Goal: Task Accomplishment & Management: Manage account settings

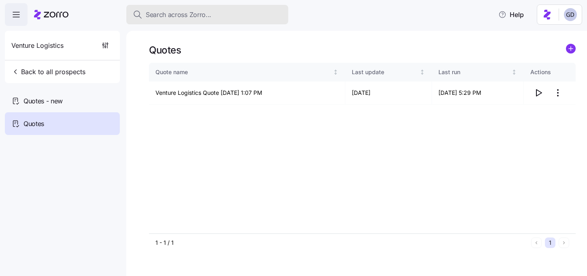
click at [208, 17] on span "Search across Zorro..." at bounding box center [179, 15] width 66 height 10
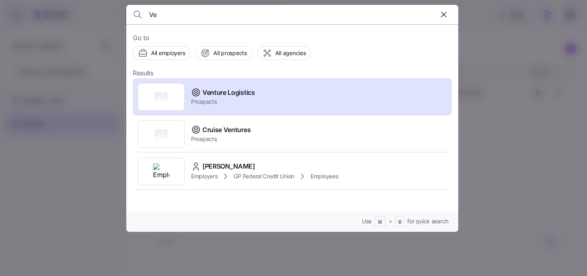
type input "V"
type input "M"
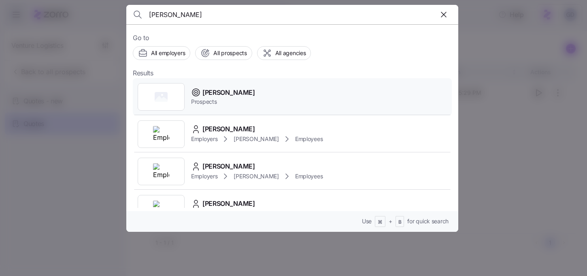
type input "Max Ar"
click at [221, 94] on span "Max Arnold" at bounding box center [228, 92] width 53 height 10
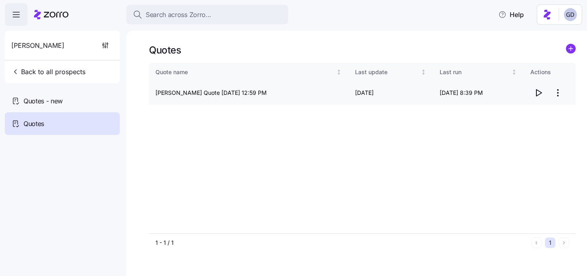
click at [537, 94] on icon "button" at bounding box center [539, 93] width 10 height 10
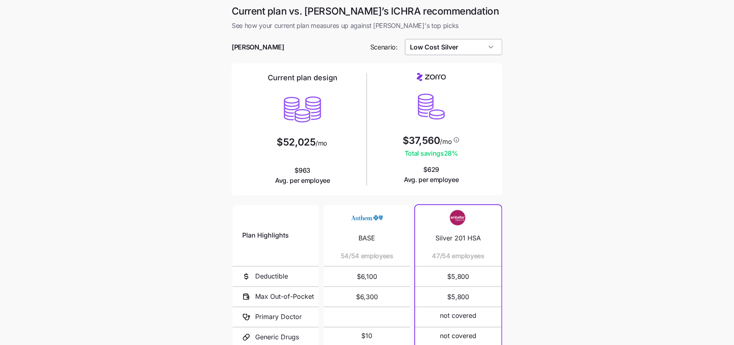
click at [451, 52] on input "Low Cost Silver" at bounding box center [454, 47] width 98 height 16
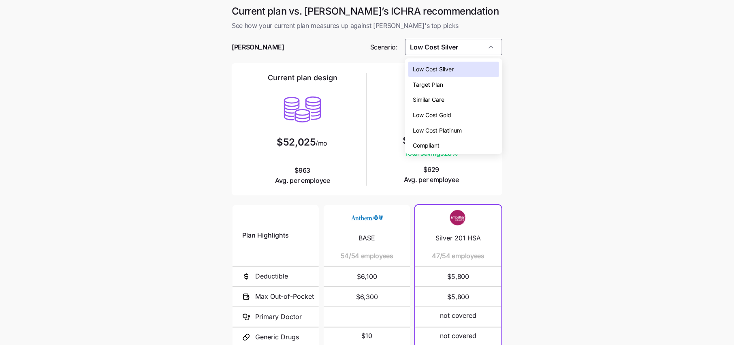
click at [439, 111] on span "Low Cost Gold" at bounding box center [432, 115] width 38 height 9
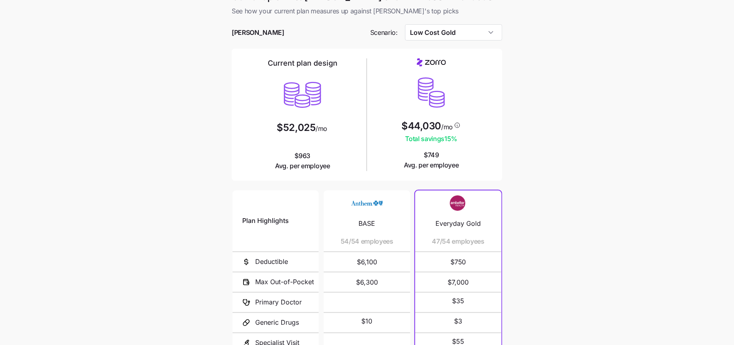
scroll to position [15, 0]
click at [463, 32] on input "Low Cost Gold" at bounding box center [454, 32] width 98 height 16
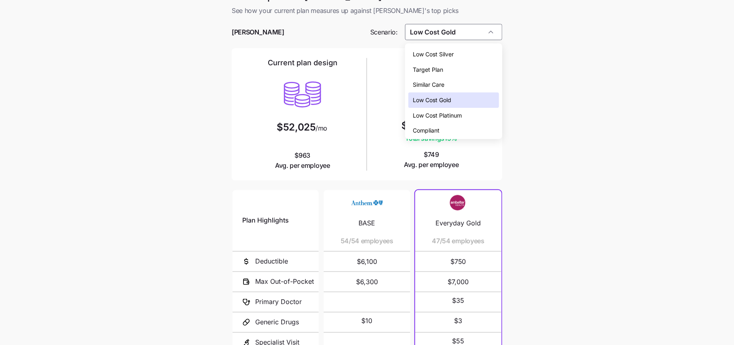
click at [450, 50] on span "Low Cost Silver" at bounding box center [433, 54] width 41 height 9
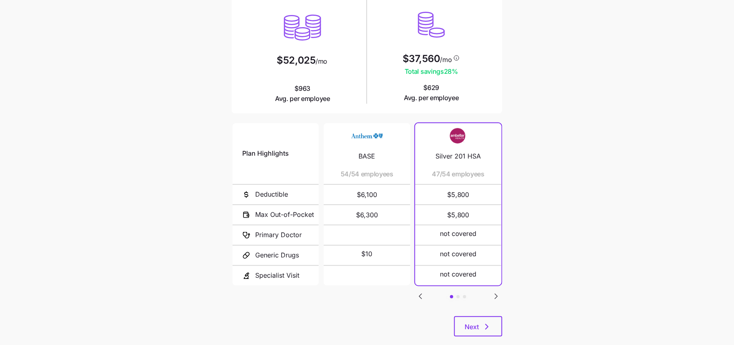
scroll to position [80, 0]
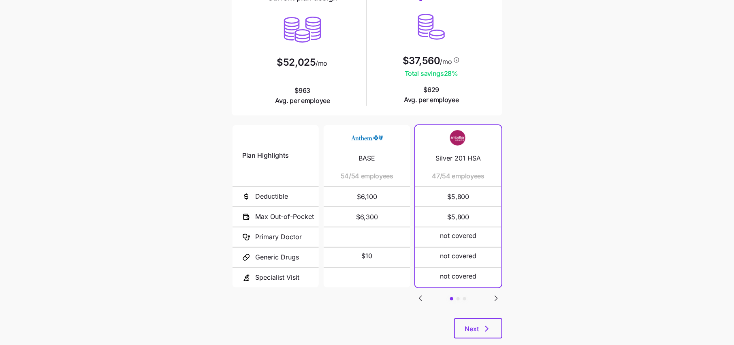
click at [495, 298] on icon "Go to next slide" at bounding box center [496, 298] width 2 height 5
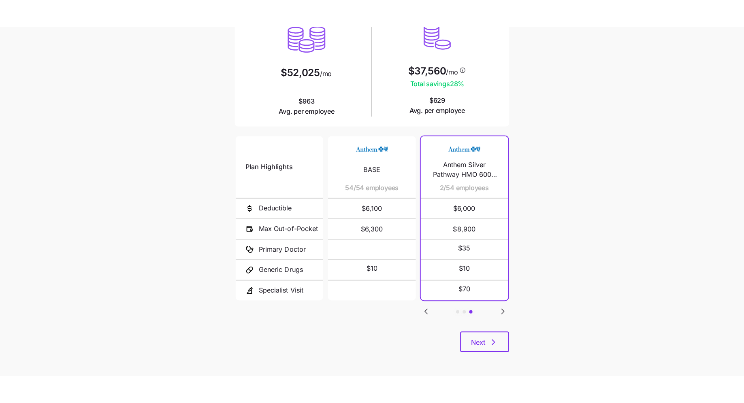
scroll to position [0, 0]
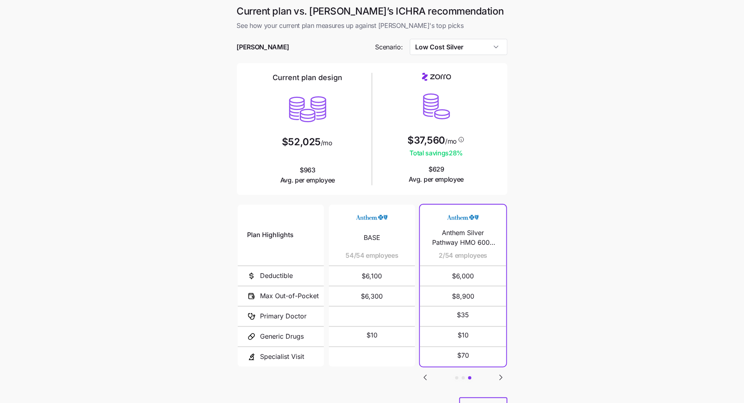
click at [551, 136] on main "Current plan vs. Zorro’s ICHRA recommendation See how your current plan measure…" at bounding box center [372, 221] width 744 height 442
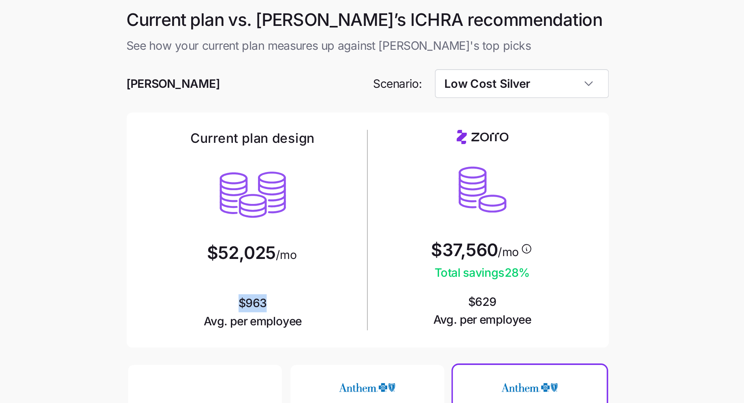
drag, startPoint x: 317, startPoint y: 168, endPoint x: 296, endPoint y: 170, distance: 21.9
click at [296, 170] on span "$963 Avg. per employee" at bounding box center [307, 175] width 55 height 20
click at [320, 172] on span "$963 Avg. per employee" at bounding box center [307, 175] width 55 height 20
drag, startPoint x: 454, startPoint y: 170, endPoint x: 422, endPoint y: 170, distance: 31.6
click at [422, 170] on span "$629 Avg. per employee" at bounding box center [436, 174] width 55 height 20
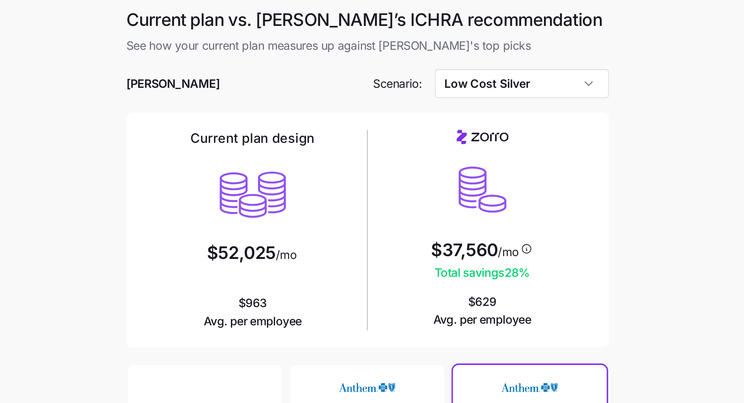
click at [478, 171] on div "$37,560 /mo Total savings 28 % $629 Avg. per employee" at bounding box center [436, 129] width 122 height 112
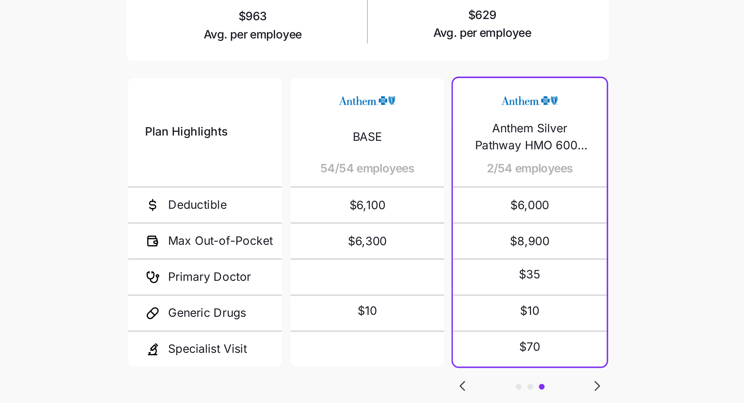
click at [426, 344] on icon "Go to previous slide" at bounding box center [425, 378] width 10 height 10
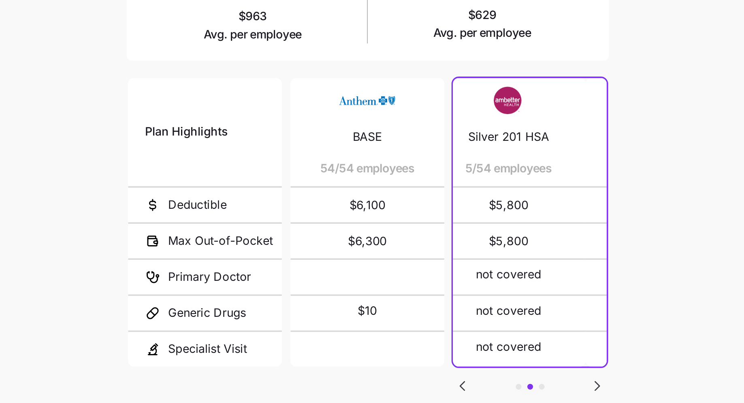
click at [426, 344] on icon "Go to previous slide" at bounding box center [425, 378] width 10 height 10
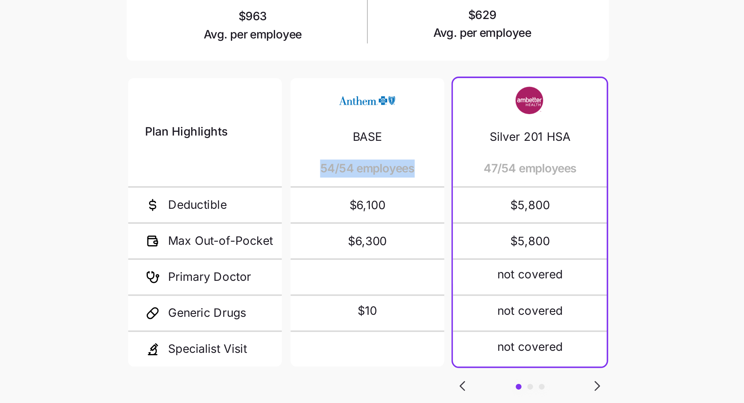
drag, startPoint x: 347, startPoint y: 255, endPoint x: 400, endPoint y: 253, distance: 53.9
click at [400, 253] on div "BASE 54/54 employees" at bounding box center [371, 235] width 67 height 61
click at [401, 254] on div "BASE 54/54 employees" at bounding box center [371, 235] width 67 height 61
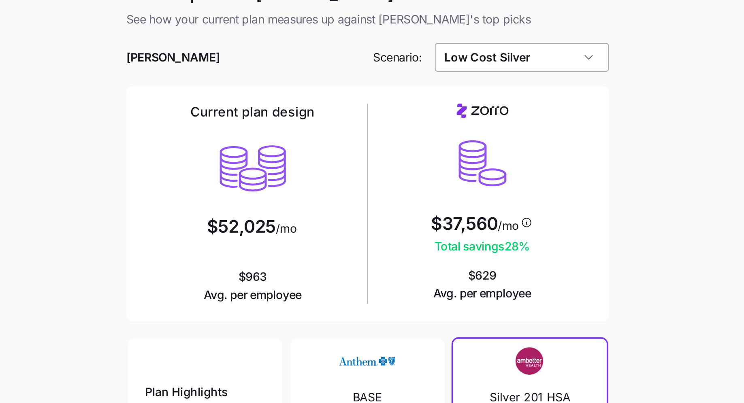
click at [475, 47] on input "Low Cost Silver" at bounding box center [459, 47] width 98 height 16
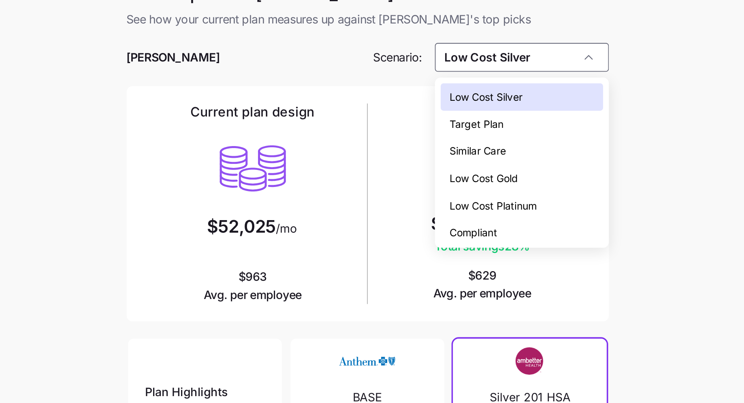
click at [437, 111] on span "Low Cost Gold" at bounding box center [437, 115] width 38 height 9
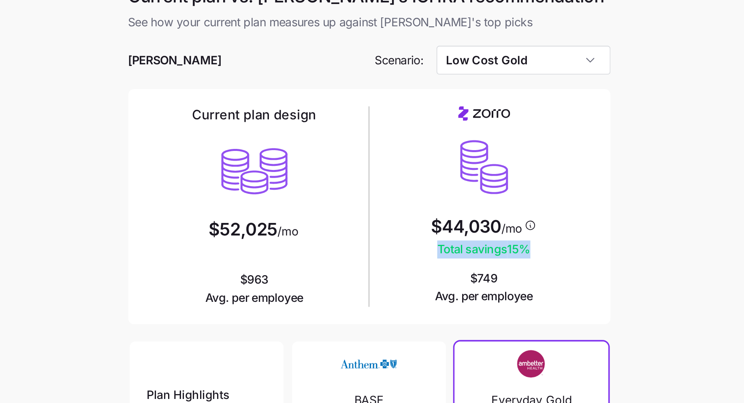
drag, startPoint x: 410, startPoint y: 157, endPoint x: 475, endPoint y: 152, distance: 65.3
click at [475, 152] on div "$44,030 /mo Total savings 15 % $749 Avg. per employee" at bounding box center [436, 129] width 122 height 112
drag, startPoint x: 425, startPoint y: 168, endPoint x: 471, endPoint y: 168, distance: 45.8
click at [471, 168] on div "$44,030 /mo Total savings 15 % $749 Avg. per employee" at bounding box center [436, 129] width 122 height 112
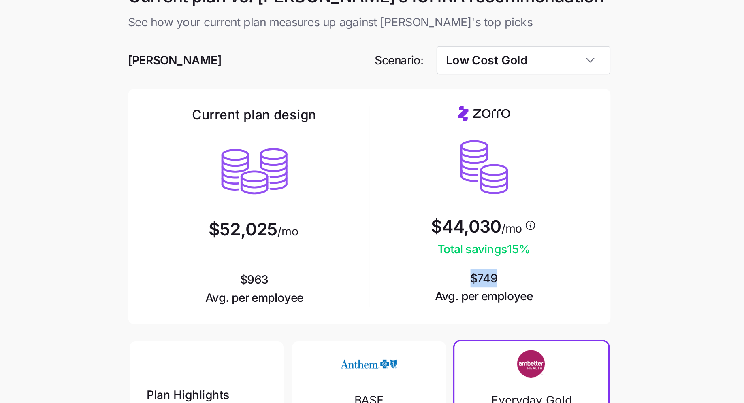
click at [471, 168] on div "$44,030 /mo Total savings 15 % $749 Avg. per employee" at bounding box center [436, 129] width 122 height 112
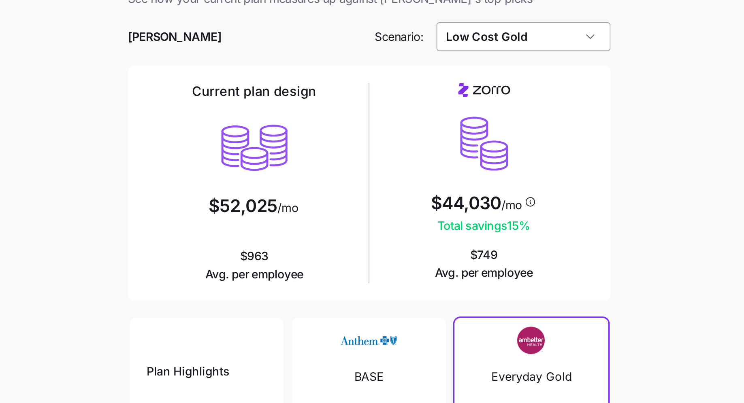
click at [449, 54] on input "Low Cost Gold" at bounding box center [459, 47] width 98 height 16
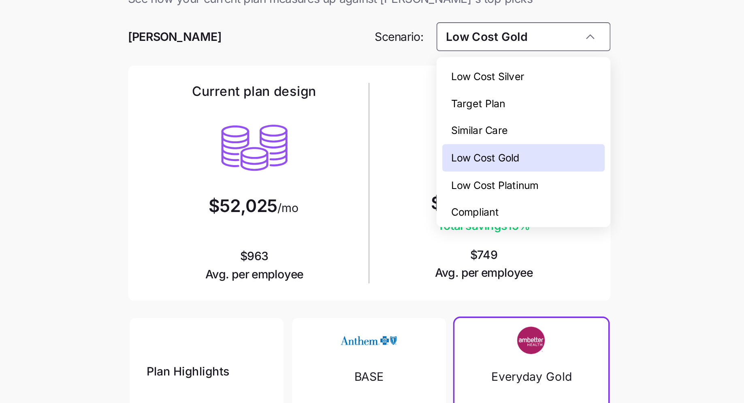
click at [445, 69] on span "Low Cost Silver" at bounding box center [438, 69] width 41 height 9
type input "Low Cost Silver"
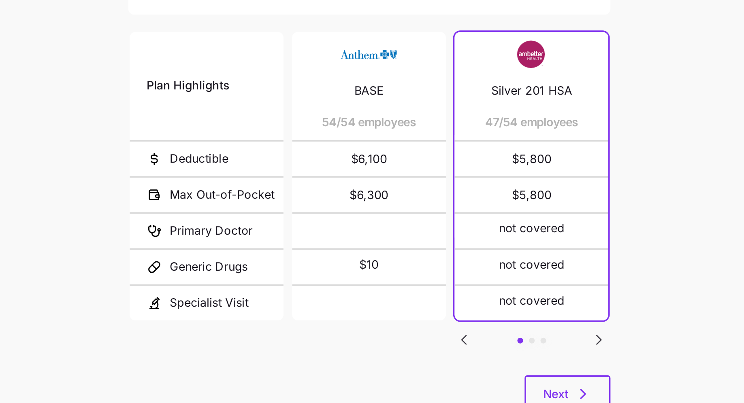
scroll to position [10, 0]
click at [490, 344] on button "Next" at bounding box center [483, 397] width 48 height 20
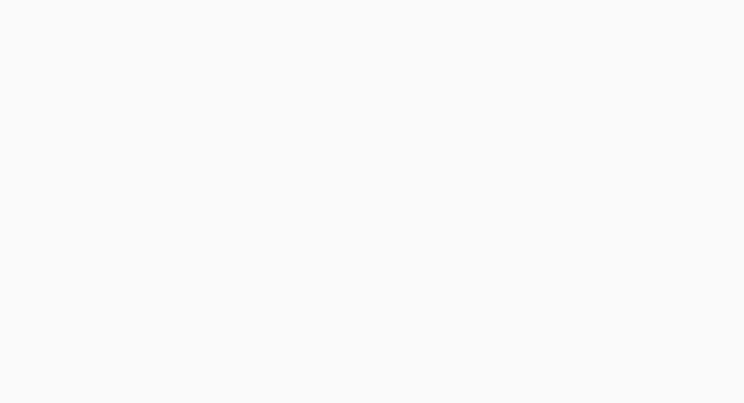
drag, startPoint x: 388, startPoint y: 313, endPoint x: 359, endPoint y: 346, distance: 43.9
click at [359, 344] on main "Plan diversity with Zorro Compare Zorro's wide range of ICHRA plans* to your cu…" at bounding box center [372, 201] width 744 height 403
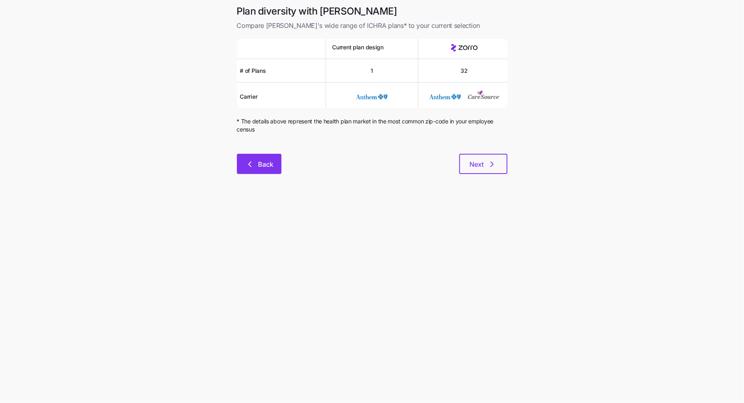
click at [257, 164] on span "Back" at bounding box center [258, 165] width 23 height 10
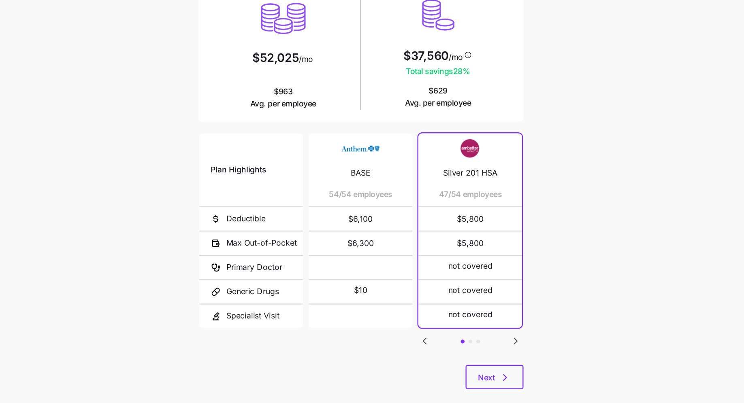
scroll to position [38, 0]
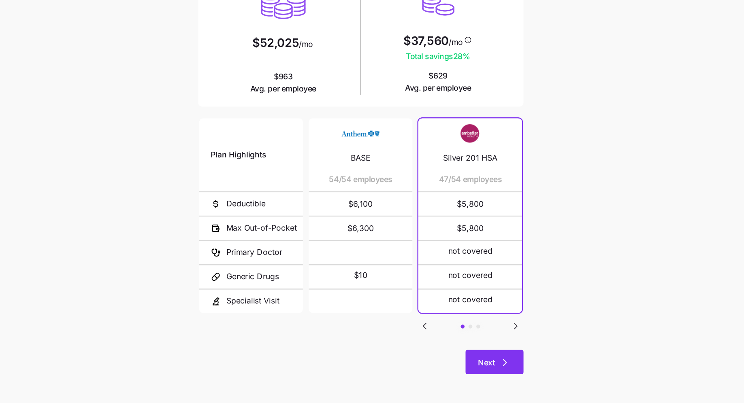
click at [487, 344] on icon "button" at bounding box center [492, 370] width 10 height 10
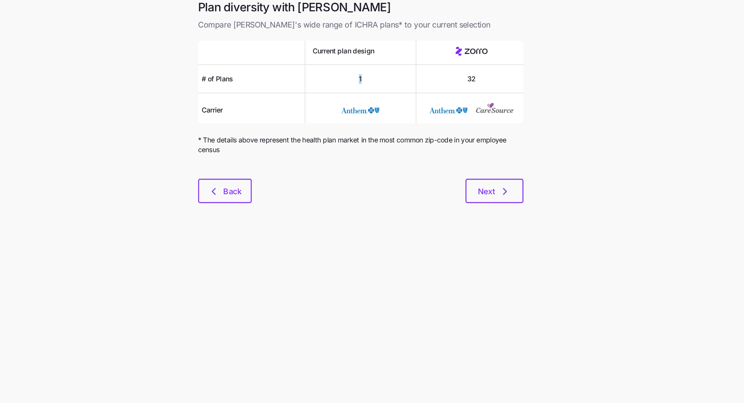
drag, startPoint x: 377, startPoint y: 69, endPoint x: 343, endPoint y: 69, distance: 33.2
click at [343, 69] on div "1" at bounding box center [372, 70] width 92 height 23
click at [383, 75] on div "1" at bounding box center [372, 70] width 92 height 23
drag, startPoint x: 484, startPoint y: 74, endPoint x: 442, endPoint y: 74, distance: 41.7
click at [442, 74] on div "32" at bounding box center [464, 70] width 92 height 23
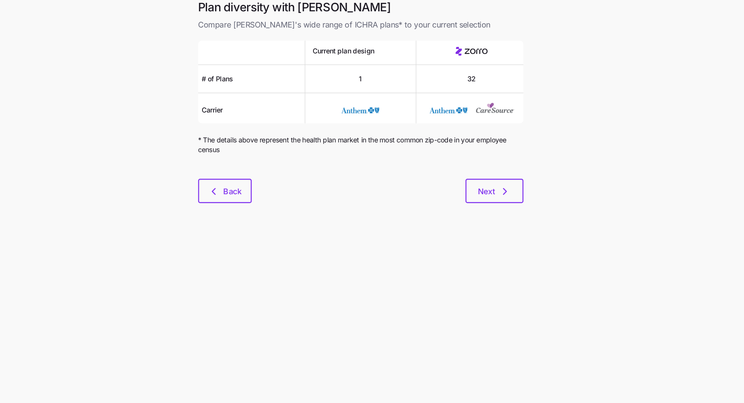
click at [486, 75] on div "32" at bounding box center [464, 70] width 92 height 23
click at [492, 150] on div at bounding box center [372, 149] width 270 height 10
click at [491, 162] on icon "button" at bounding box center [492, 164] width 2 height 5
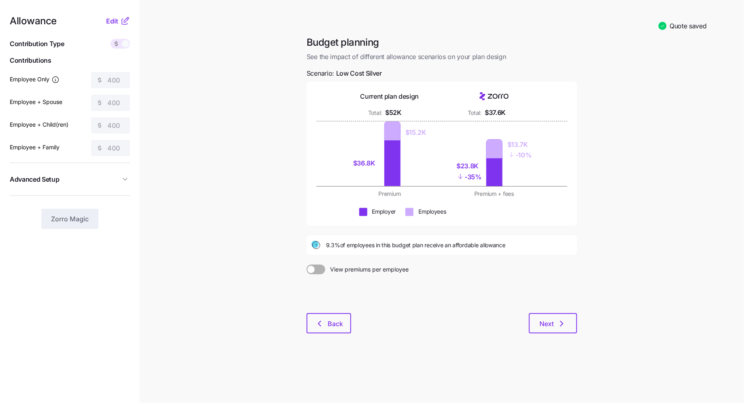
click at [550, 51] on div "Budget planning See the impact of different allowance scenarios on your plan de…" at bounding box center [442, 49] width 270 height 26
click at [648, 67] on main "Quote saved Budget planning See the impact of different allowance scenarios on …" at bounding box center [372, 201] width 744 height 403
click at [435, 54] on span "See the impact of different allowance scenarios on your plan design" at bounding box center [442, 57] width 270 height 10
click at [504, 52] on span "See the impact of different allowance scenarios on your plan design" at bounding box center [442, 57] width 270 height 10
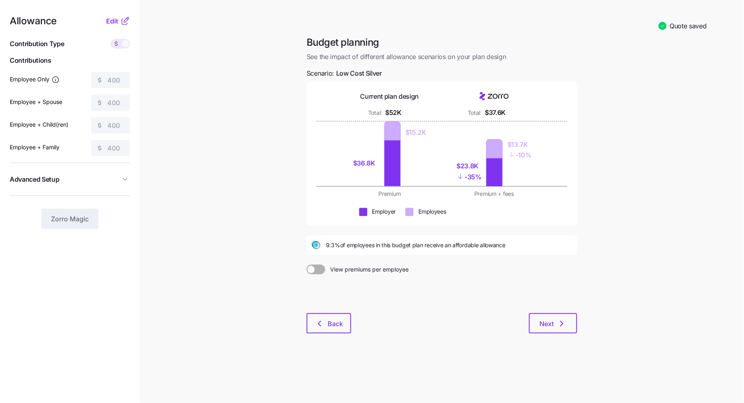
click at [551, 82] on div "Current plan design Total: $52K Total: $37.6K $36.8K $15.2K $23.8K - 35% $13.7K…" at bounding box center [442, 154] width 270 height 144
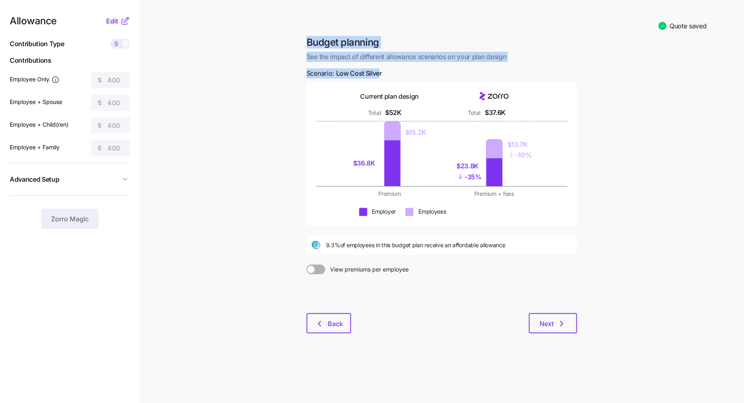
drag, startPoint x: 381, startPoint y: 72, endPoint x: 261, endPoint y: 46, distance: 122.6
click at [261, 46] on main "Quote saved Budget planning See the impact of different allowance scenarios on …" at bounding box center [372, 201] width 744 height 403
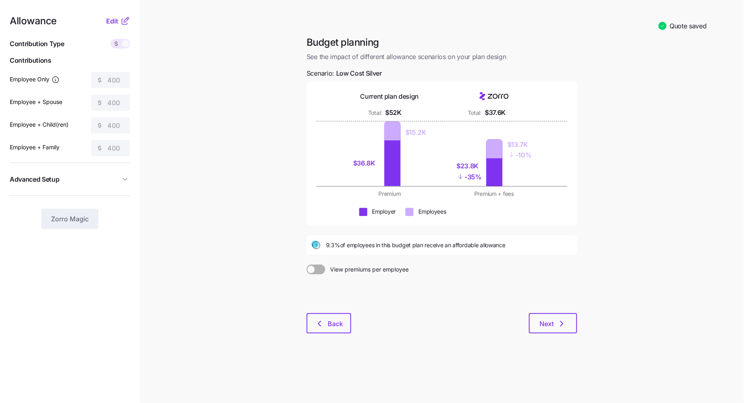
click at [411, 69] on div "Budget planning See the impact of different allowance scenarios on your plan de…" at bounding box center [441, 189] width 283 height 307
click at [123, 23] on icon at bounding box center [125, 21] width 10 height 10
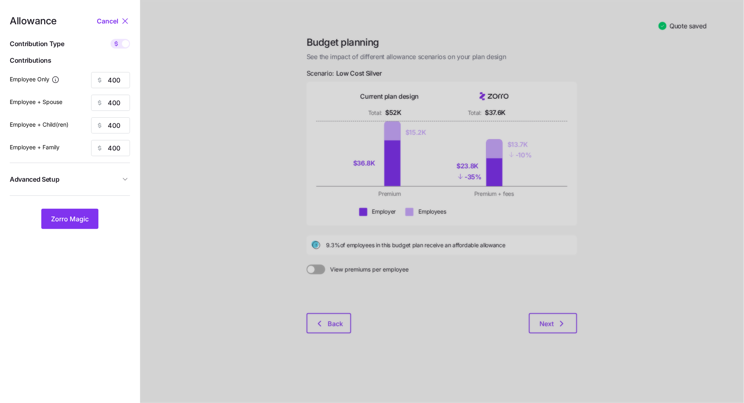
click at [123, 47] on span at bounding box center [125, 43] width 7 height 7
click at [111, 39] on input "checkbox" at bounding box center [111, 39] width 0 height 0
type input "58"
type input "29"
type input "36"
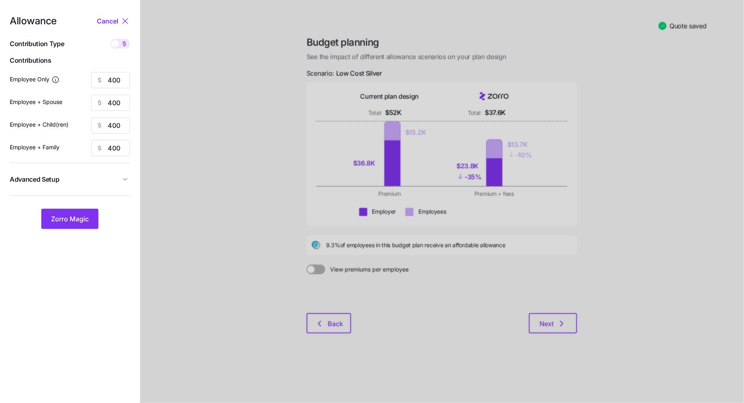
type input "22"
drag, startPoint x: 123, startPoint y: 81, endPoint x: 40, endPoint y: 81, distance: 82.6
click at [40, 81] on div "Employee Only 58" at bounding box center [70, 80] width 120 height 16
type input "50"
drag, startPoint x: 123, startPoint y: 105, endPoint x: 53, endPoint y: 105, distance: 70.0
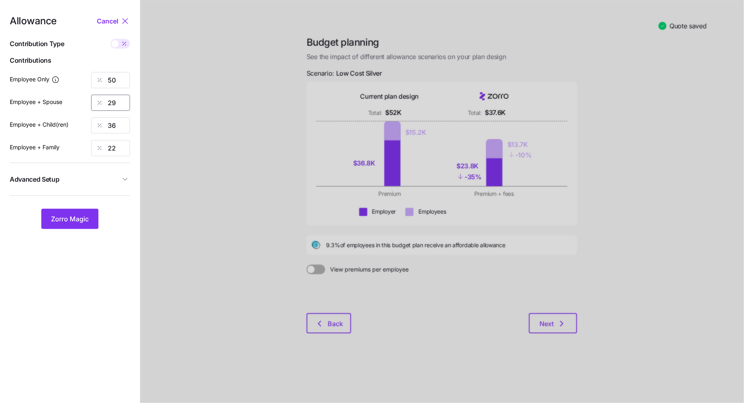
click at [54, 105] on div "Employee + Spouse 29" at bounding box center [70, 103] width 120 height 16
type input "0"
click at [129, 172] on button "Advanced Setup" at bounding box center [70, 180] width 120 height 20
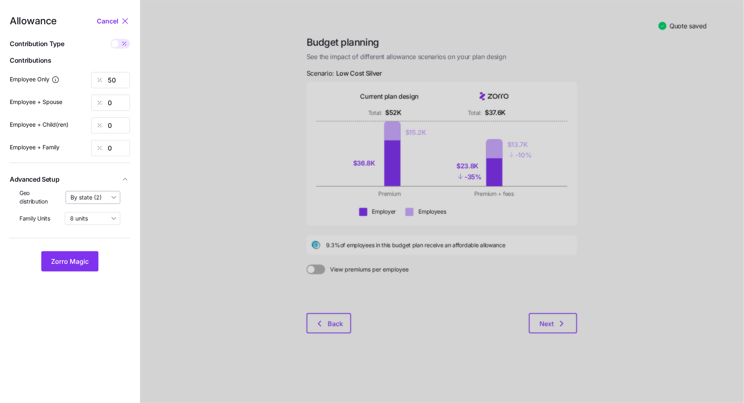
click at [99, 192] on input "By state (2)" at bounding box center [93, 197] width 55 height 13
click at [92, 239] on div "By state (2)" at bounding box center [93, 245] width 48 height 14
click at [77, 256] on button "Zorro Magic" at bounding box center [69, 261] width 57 height 20
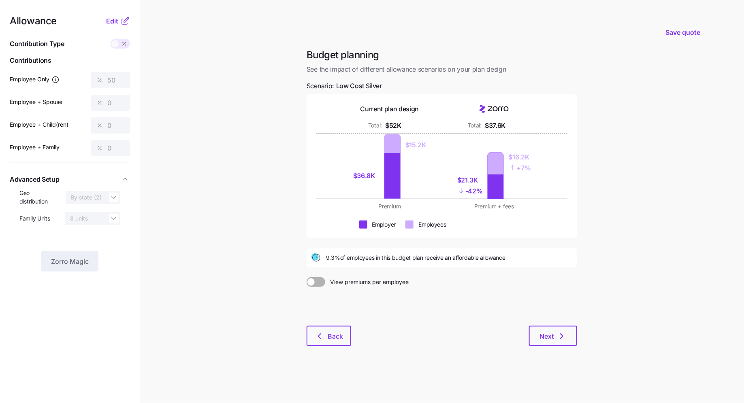
click at [480, 173] on div "$21.3K - 42%" at bounding box center [473, 185] width 26 height 27
drag, startPoint x: 483, startPoint y: 189, endPoint x: 439, endPoint y: 179, distance: 46.1
click at [439, 179] on div "$36.8K $15.2K $21.3K - 42% $16.2K + 7%" at bounding box center [441, 166] width 199 height 65
drag, startPoint x: 546, startPoint y: 171, endPoint x: 508, endPoint y: 147, distance: 44.8
click at [508, 147] on div "$36.8K $15.2K $21.3K - 42% $16.2K + 7%" at bounding box center [441, 166] width 251 height 65
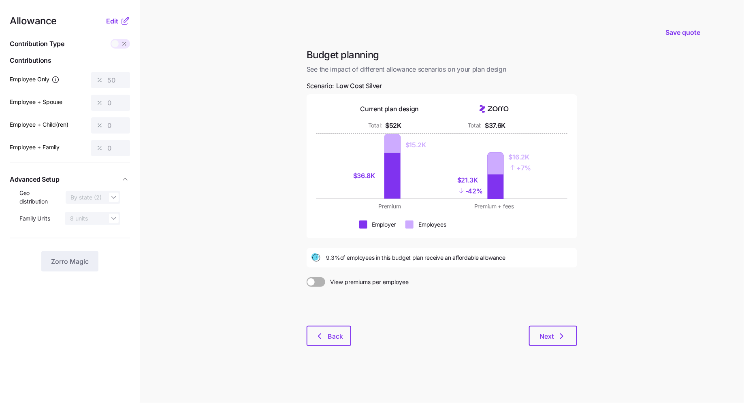
click at [122, 20] on icon at bounding box center [124, 21] width 5 height 5
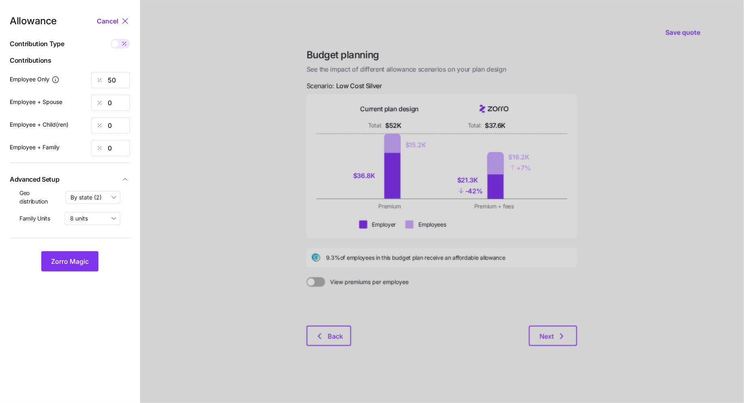
click at [122, 49] on div "Allowance Cancel Contribution Type Use classes Contributions Employee Only 50 E…" at bounding box center [70, 143] width 120 height 255
click at [122, 46] on icon at bounding box center [124, 43] width 6 height 6
click at [111, 39] on input "checkbox" at bounding box center [111, 39] width 0 height 0
drag, startPoint x: 123, startPoint y: 78, endPoint x: 88, endPoint y: 78, distance: 35.2
click at [88, 78] on div "Employee Only 347" at bounding box center [70, 80] width 120 height 16
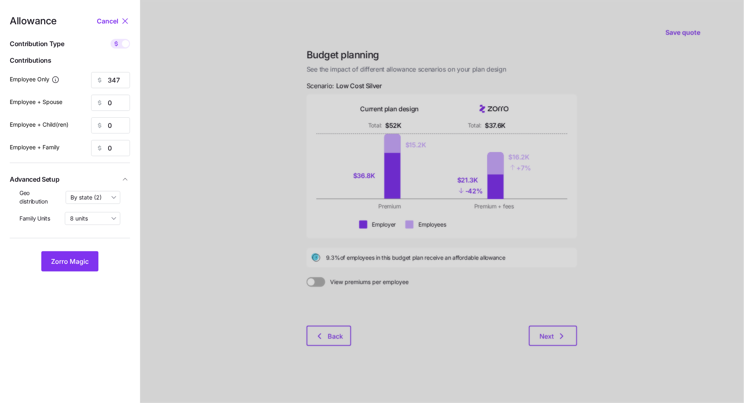
click at [125, 46] on span at bounding box center [125, 43] width 7 height 7
click at [111, 39] on input "checkbox" at bounding box center [111, 39] width 0 height 0
drag, startPoint x: 121, startPoint y: 78, endPoint x: 59, endPoint y: 78, distance: 62.4
click at [59, 78] on div "Employee Only 50" at bounding box center [70, 80] width 120 height 16
click at [79, 257] on span "Zorro Magic" at bounding box center [70, 262] width 38 height 10
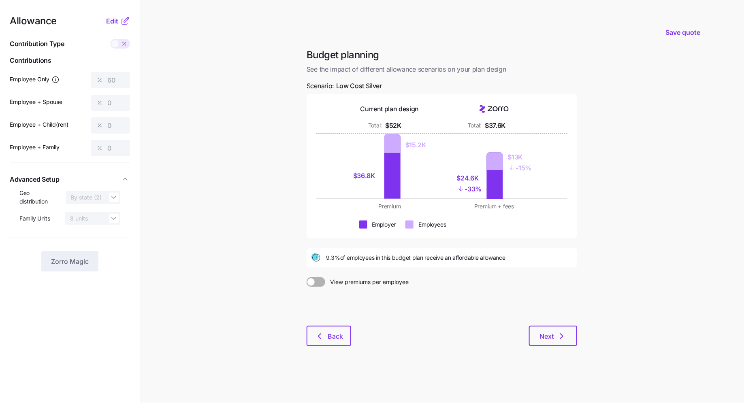
click at [117, 15] on nav "Allowance Edit Contribution Type Use classes Contributions Employee Only 60 Emp…" at bounding box center [70, 201] width 140 height 403
click at [117, 42] on span at bounding box center [114, 43] width 7 height 7
click at [125, 25] on icon at bounding box center [125, 21] width 10 height 10
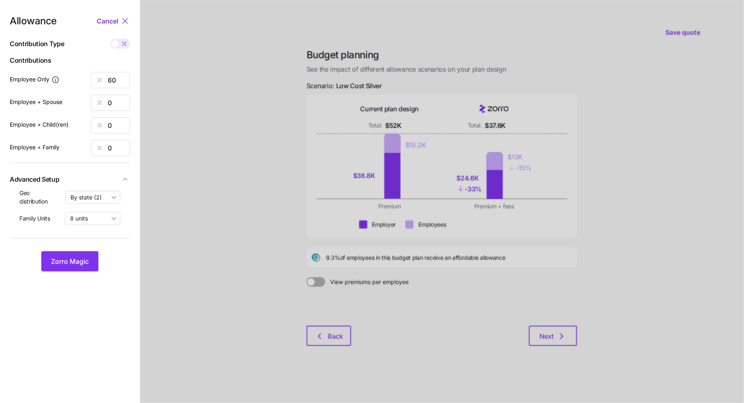
click at [124, 45] on icon at bounding box center [124, 43] width 6 height 6
click at [111, 39] on input "checkbox" at bounding box center [111, 39] width 0 height 0
type input "416"
drag, startPoint x: 122, startPoint y: 105, endPoint x: 67, endPoint y: 105, distance: 55.1
click at [67, 105] on div "Employee + Spouse 0" at bounding box center [70, 103] width 120 height 16
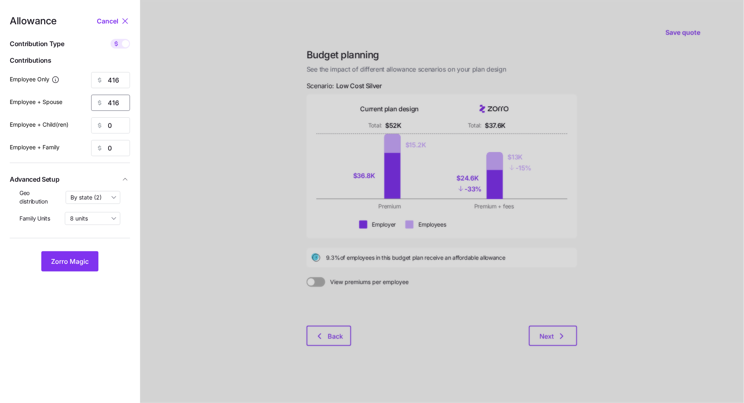
type input "416"
click at [87, 270] on button "Zorro Magic" at bounding box center [69, 261] width 57 height 20
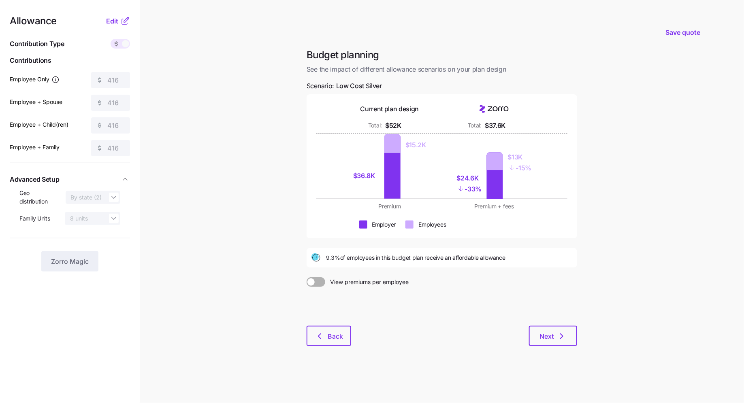
drag, startPoint x: 326, startPoint y: 258, endPoint x: 530, endPoint y: 262, distance: 204.9
click at [530, 262] on div "9.3% of employees in this budget plan receive an affordable allowance" at bounding box center [441, 258] width 261 height 10
drag, startPoint x: 326, startPoint y: 259, endPoint x: 531, endPoint y: 258, distance: 204.9
click at [531, 258] on div "9.3% of employees in this budget plan receive an affordable allowance" at bounding box center [441, 258] width 261 height 10
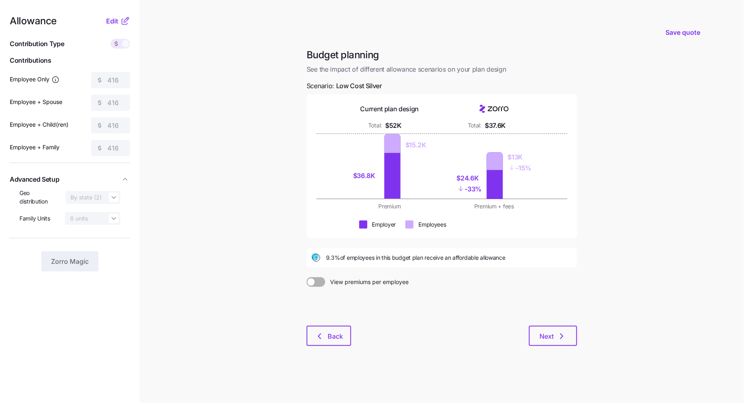
click at [531, 258] on div "9.3% of employees in this budget plan receive an affordable allowance" at bounding box center [441, 258] width 261 height 10
click at [678, 38] on button "Save quote" at bounding box center [683, 32] width 48 height 23
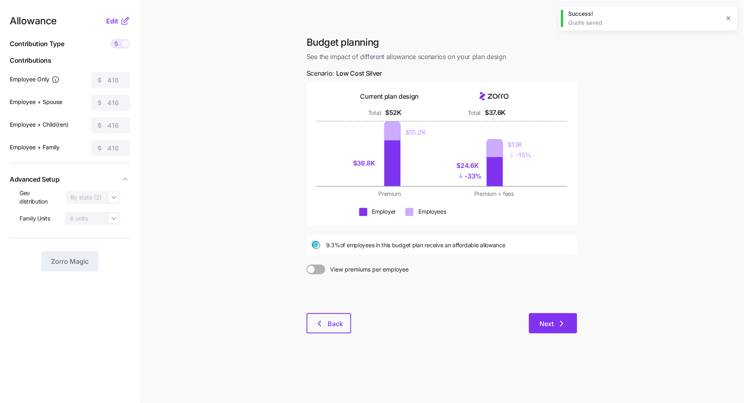
click at [557, 328] on icon "button" at bounding box center [562, 324] width 10 height 10
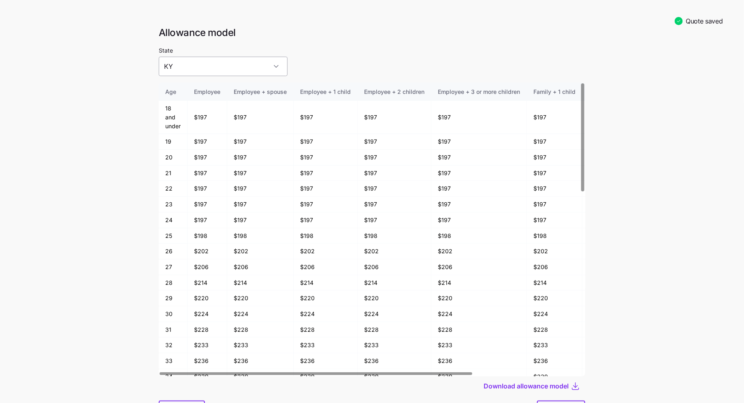
click at [230, 62] on input "KY" at bounding box center [223, 66] width 129 height 19
click at [185, 91] on div "KY" at bounding box center [209, 91] width 94 height 17
click at [208, 69] on input "KY" at bounding box center [223, 66] width 129 height 19
click at [309, 51] on div "State KY" at bounding box center [372, 60] width 426 height 31
click at [231, 68] on input "KY" at bounding box center [223, 66] width 129 height 19
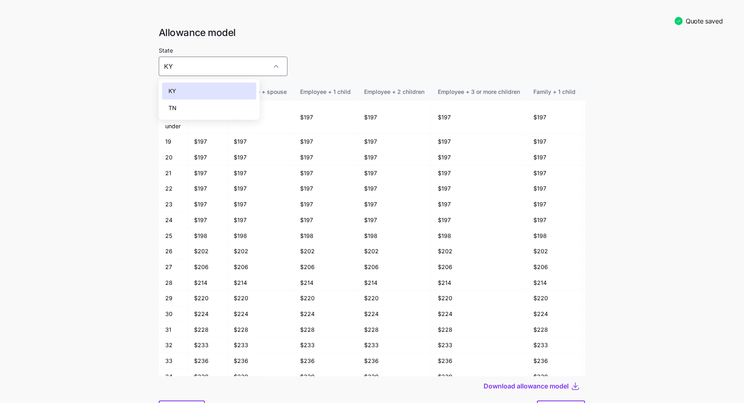
click at [202, 105] on div "TN" at bounding box center [209, 108] width 94 height 17
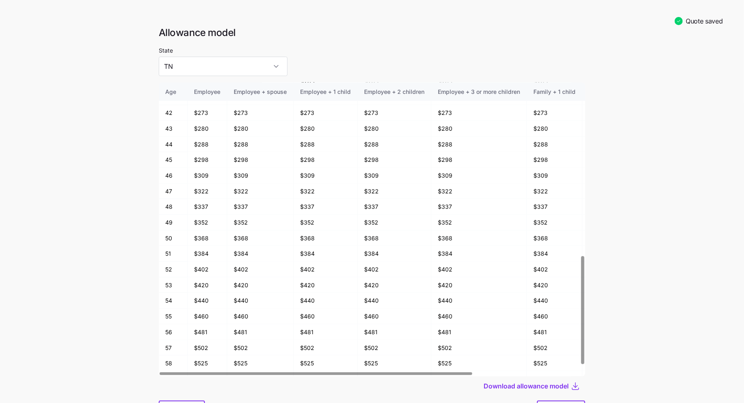
scroll to position [488, 0]
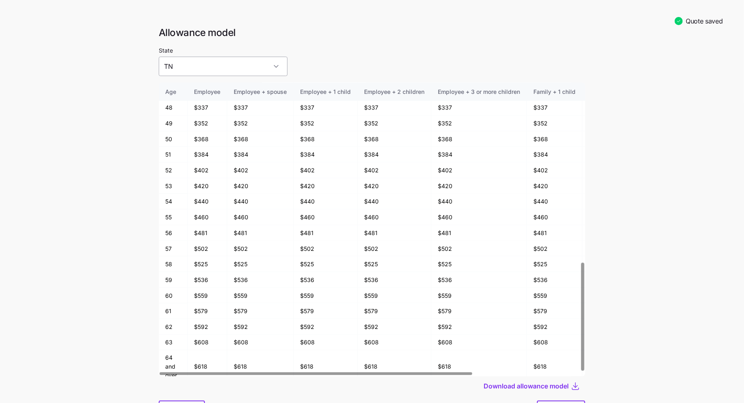
click at [177, 71] on input "TN" at bounding box center [223, 66] width 129 height 19
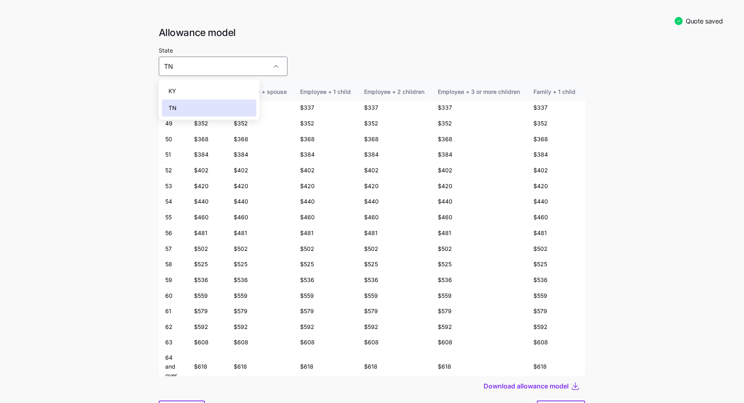
click at [183, 92] on div "KY" at bounding box center [209, 91] width 94 height 17
type input "KY"
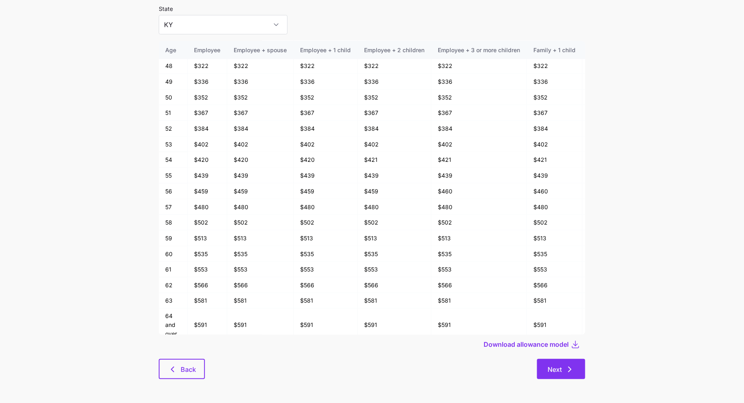
click at [567, 344] on icon "button" at bounding box center [570, 370] width 10 height 10
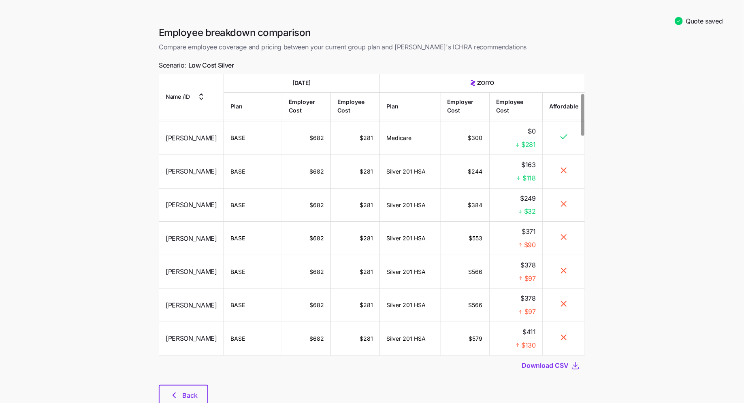
scroll to position [26, 0]
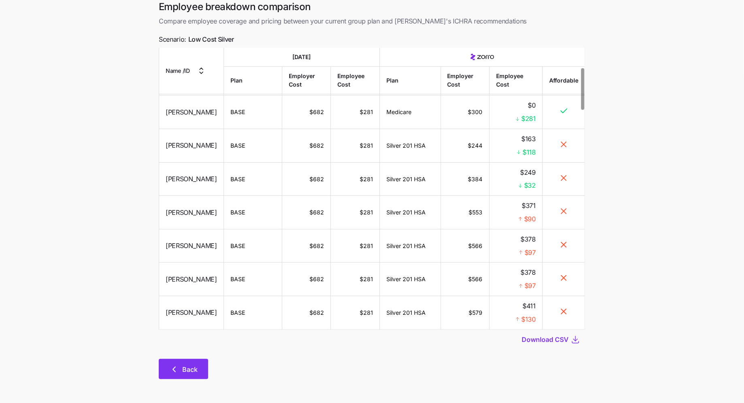
click at [162, 344] on button "Back" at bounding box center [183, 369] width 49 height 20
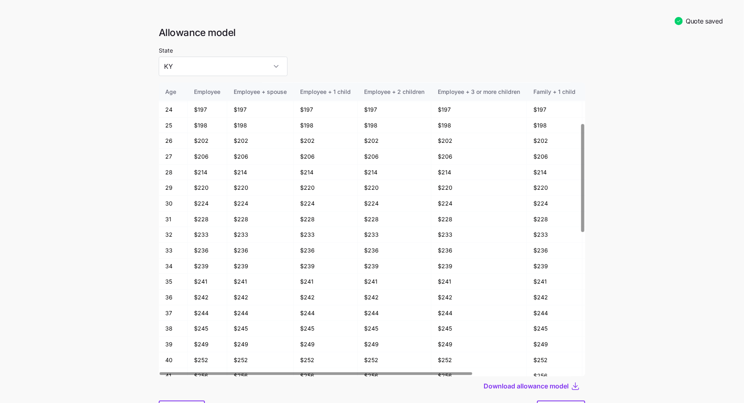
scroll to position [42, 0]
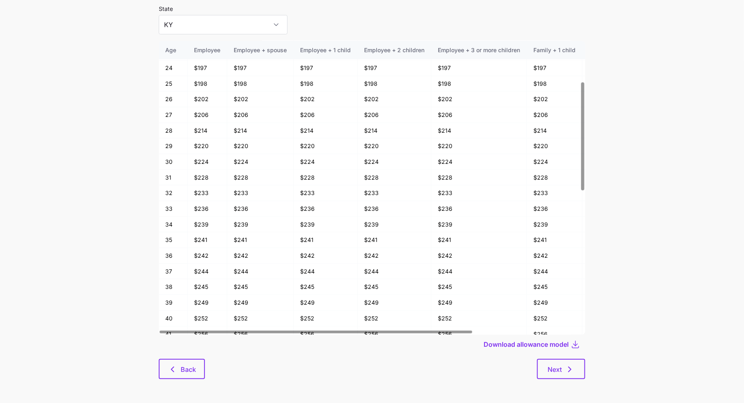
click at [181, 344] on button "Back" at bounding box center [182, 369] width 46 height 20
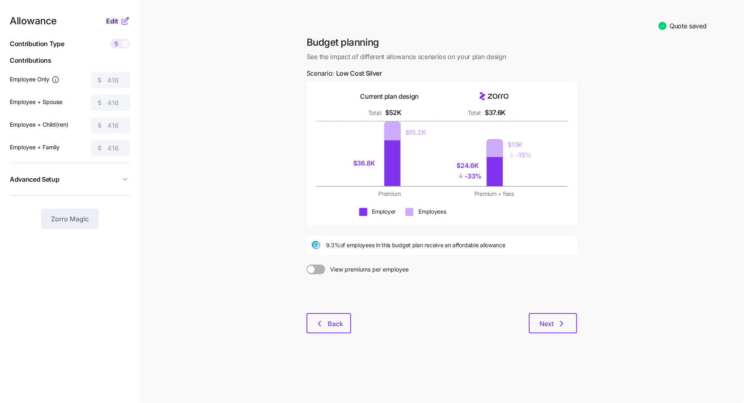
click at [117, 17] on span "Edit" at bounding box center [112, 21] width 12 height 10
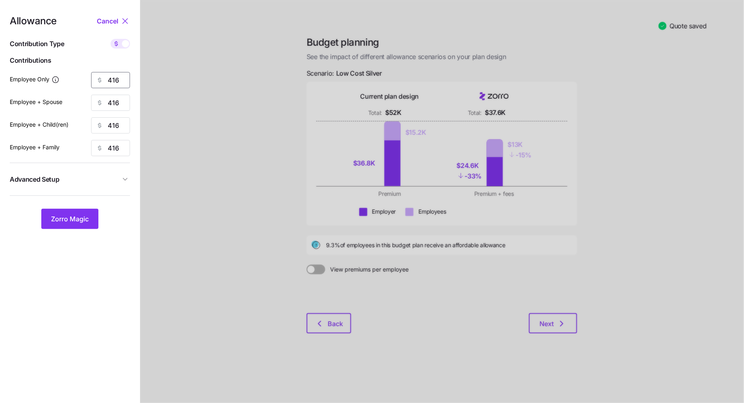
drag, startPoint x: 120, startPoint y: 78, endPoint x: 55, endPoint y: 79, distance: 64.4
click at [55, 79] on div "Employee Only 416" at bounding box center [70, 80] width 120 height 16
type input "500"
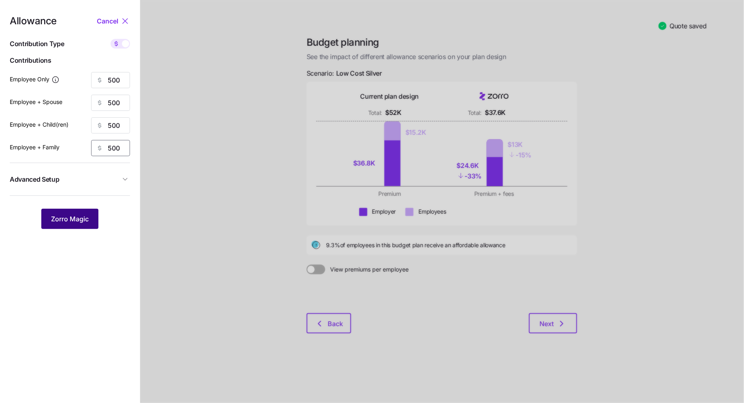
type input "500"
click at [76, 212] on button "Zorro Magic" at bounding box center [69, 219] width 57 height 20
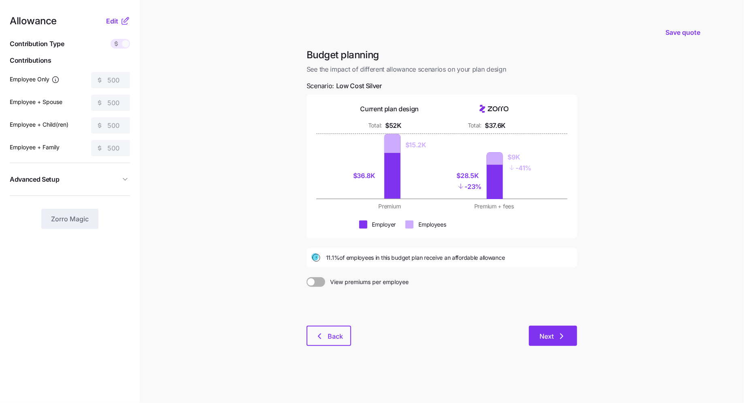
click at [559, 339] on icon "button" at bounding box center [562, 337] width 10 height 10
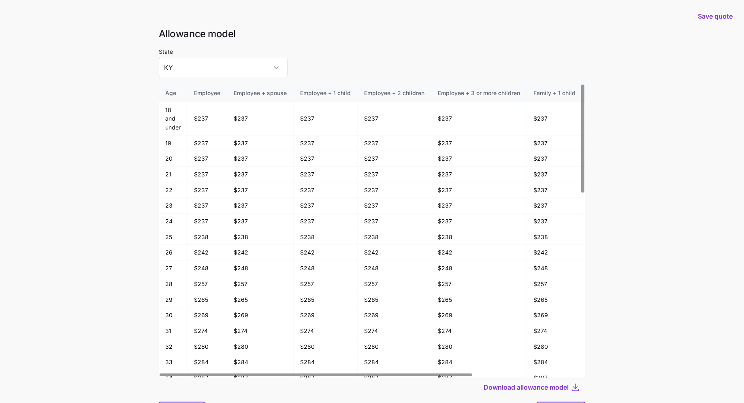
scroll to position [43, 0]
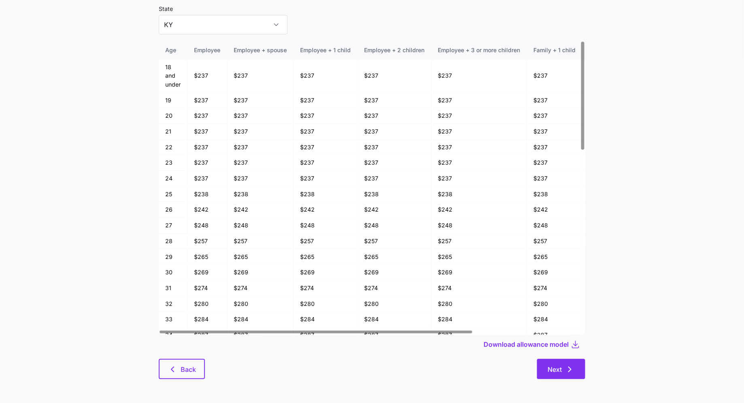
click at [563, 344] on span "Next" at bounding box center [560, 370] width 27 height 10
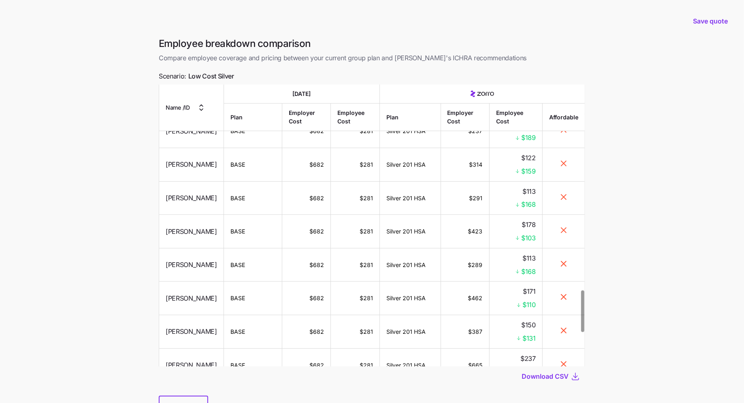
scroll to position [1620, 0]
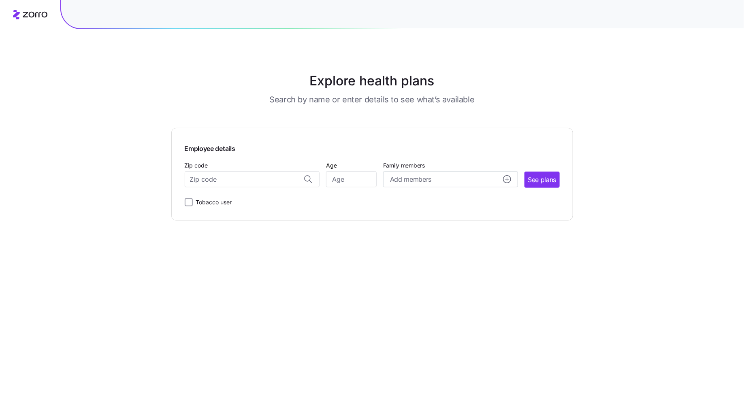
click at [235, 188] on div "Employee details Zip code Age Family members Add members See plans Tobacco user" at bounding box center [372, 174] width 375 height 66
click at [237, 179] on input "Zip code" at bounding box center [252, 179] width 135 height 16
paste input "42240"
click at [243, 219] on span "42240, [GEOGRAPHIC_DATA], [GEOGRAPHIC_DATA]" at bounding box center [250, 218] width 113 height 10
type input "42240, [GEOGRAPHIC_DATA], [GEOGRAPHIC_DATA]"
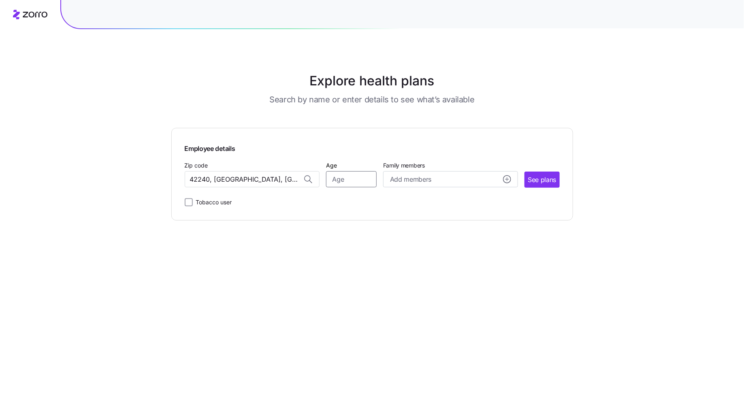
click at [337, 181] on input "Age" at bounding box center [351, 179] width 51 height 16
type input "40"
click at [541, 180] on span "See plans" at bounding box center [542, 180] width 28 height 10
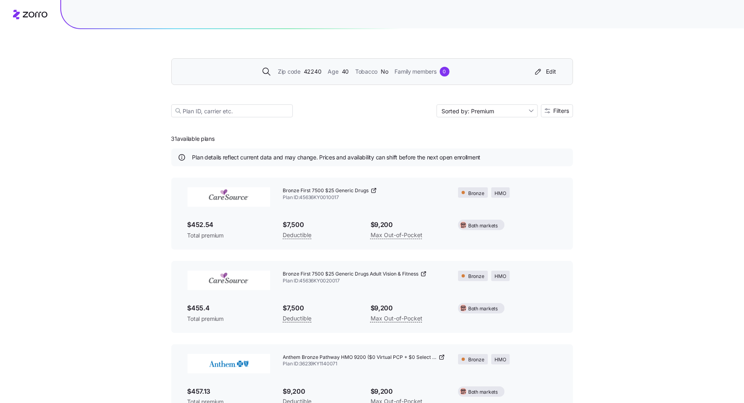
click at [275, 75] on div "Zip code 42240 Age 40 Tobacco No Family members 0" at bounding box center [355, 72] width 349 height 10
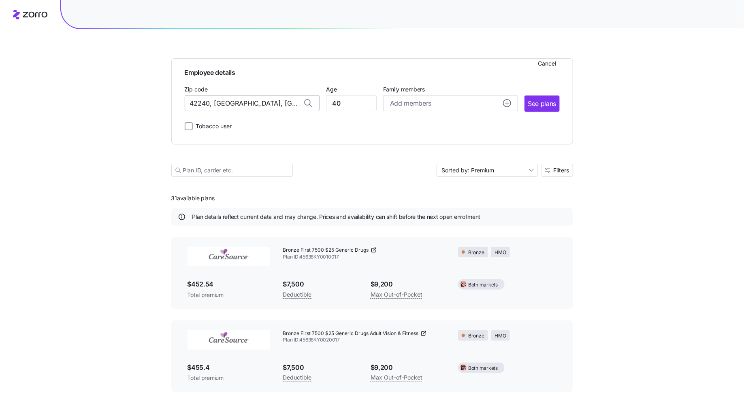
click at [247, 102] on input "42240, Christian County, KY" at bounding box center [252, 103] width 135 height 16
paste input "37042"
click at [241, 126] on span "37042, Montgomery County, TN" at bounding box center [250, 125] width 113 height 10
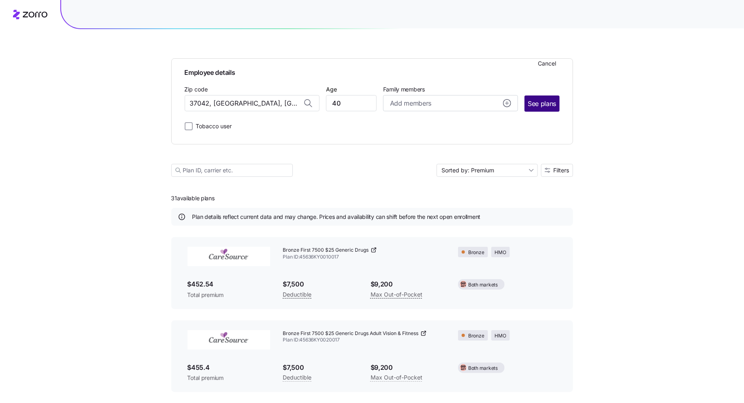
type input "37042, Montgomery County, TN"
click at [539, 105] on span "See plans" at bounding box center [542, 104] width 28 height 10
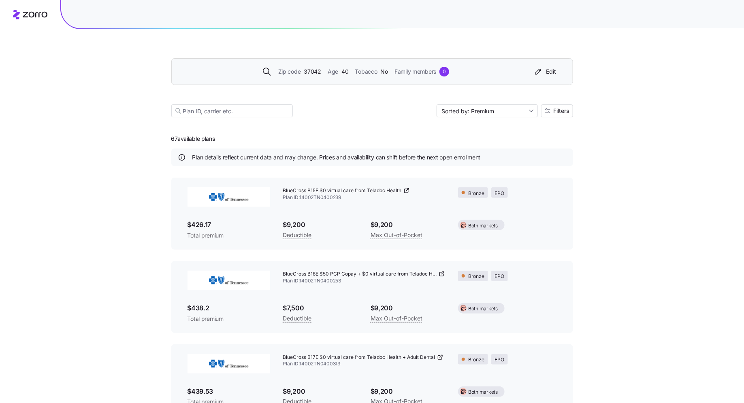
click at [306, 66] on div "Zip code 37042 Age 40 Tobacco No Family members 0 Edit" at bounding box center [370, 71] width 378 height 13
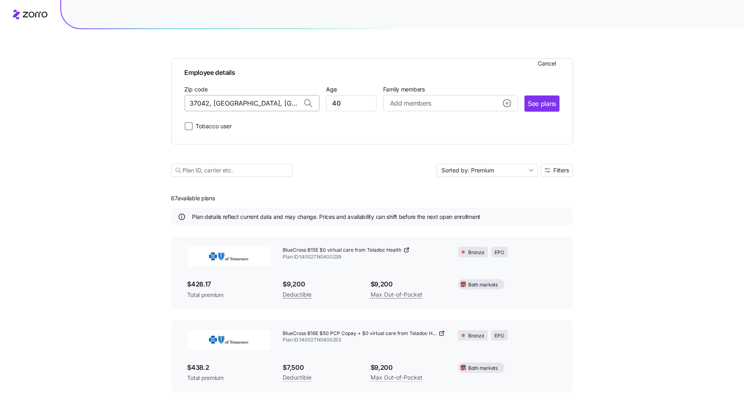
click at [270, 100] on input "37042, Montgomery County, TN" at bounding box center [252, 103] width 135 height 16
paste input "42240"
click at [249, 124] on span "42240, Todd County, KY" at bounding box center [250, 125] width 113 height 10
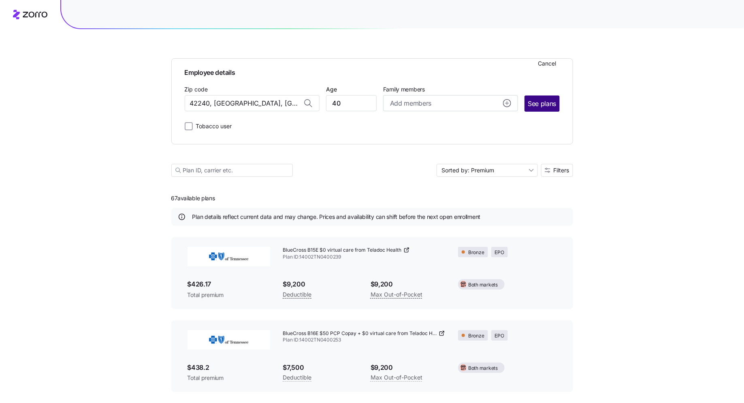
type input "42240, Todd County, KY"
click at [539, 110] on button "See plans" at bounding box center [541, 104] width 35 height 16
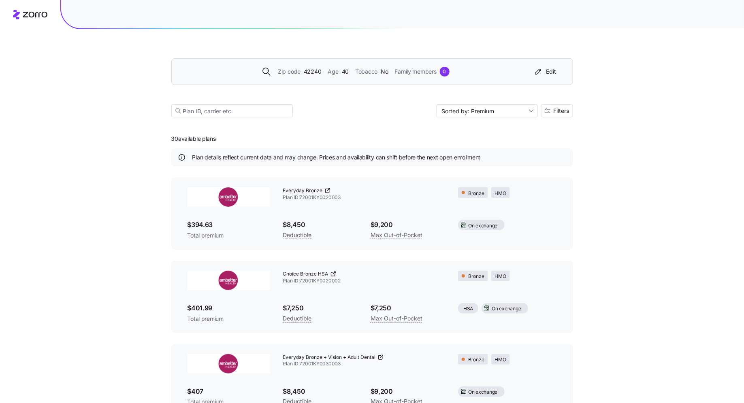
click at [272, 128] on div "30 available plans Plan details reflect current data and may change. Prices and…" at bounding box center [372, 355] width 402 height 456
drag, startPoint x: 222, startPoint y: 140, endPoint x: 162, endPoint y: 135, distance: 60.2
click at [162, 135] on div "Zip code 42240 Age 40 Tobacco No Family members 0 Edit Sorted by: Premium Filte…" at bounding box center [372, 291] width 744 height 583
click at [213, 134] on div "30 available plans Plan details reflect current data and may change. Prices and…" at bounding box center [372, 355] width 402 height 456
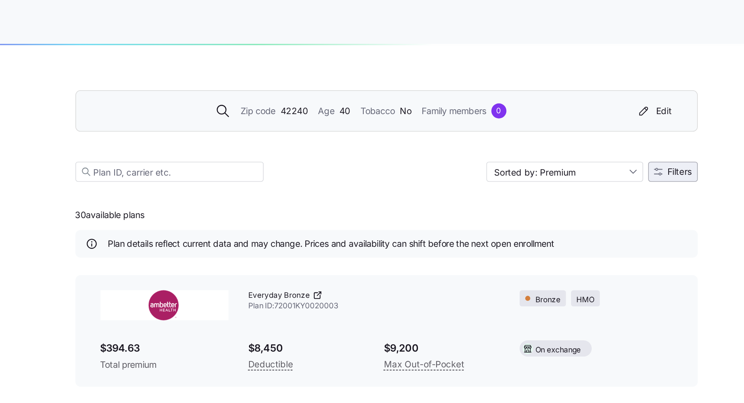
click at [563, 114] on button "Filters" at bounding box center [557, 110] width 32 height 13
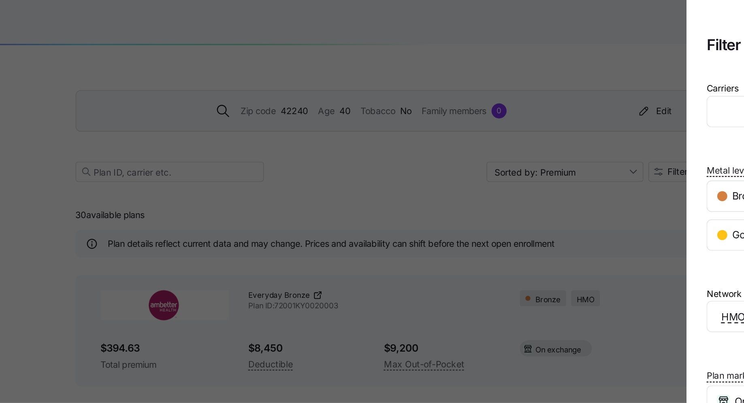
click at [552, 141] on div at bounding box center [372, 201] width 744 height 403
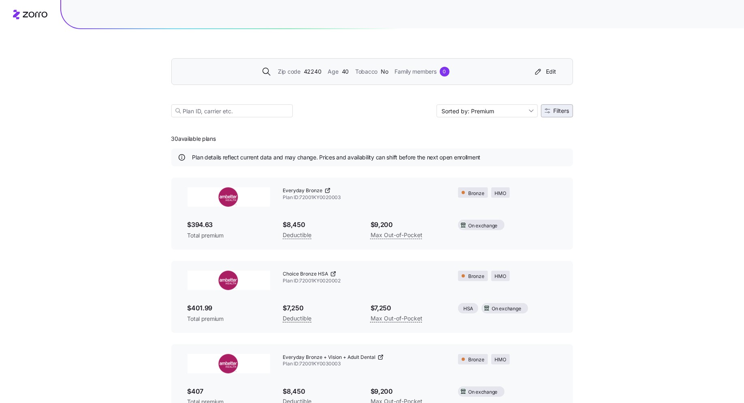
click at [553, 115] on button "Filters" at bounding box center [557, 110] width 32 height 13
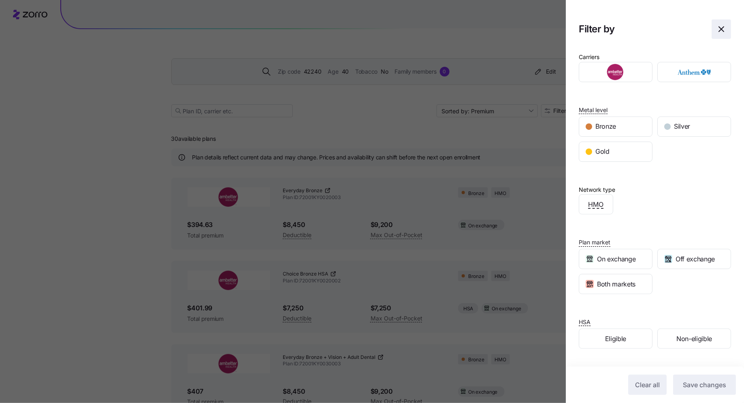
click at [722, 32] on icon "button" at bounding box center [721, 29] width 10 height 10
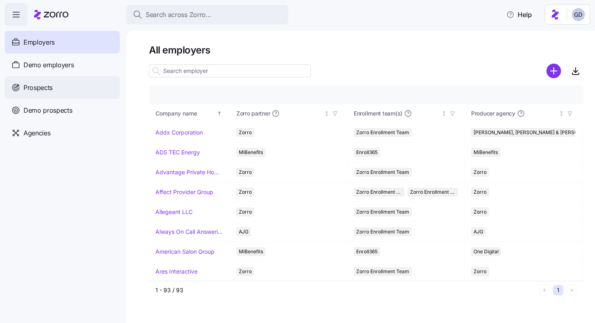
click at [17, 85] on icon at bounding box center [15, 88] width 9 height 10
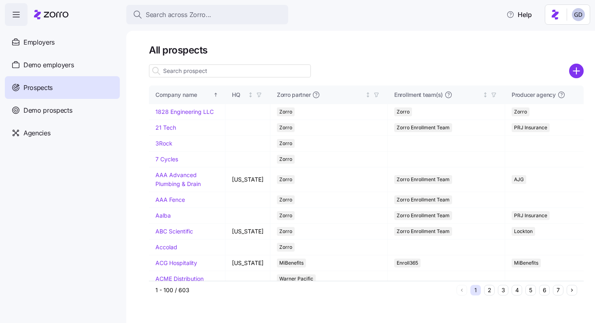
click at [226, 76] on input at bounding box center [230, 70] width 162 height 13
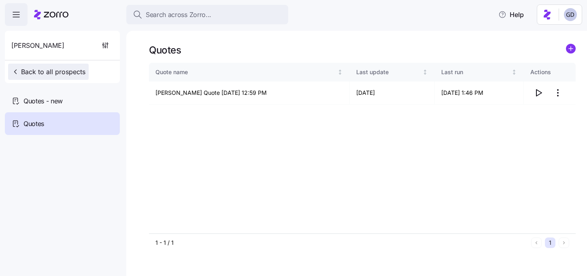
click at [21, 69] on span "Back to all prospects" at bounding box center [48, 72] width 74 height 10
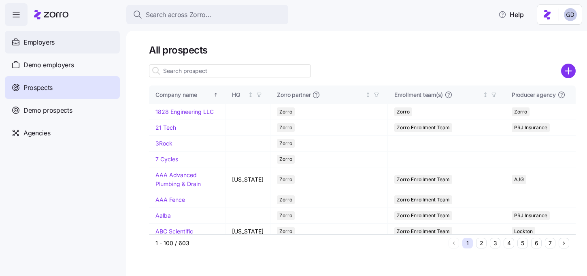
click at [45, 44] on span "Employers" at bounding box center [38, 42] width 31 height 10
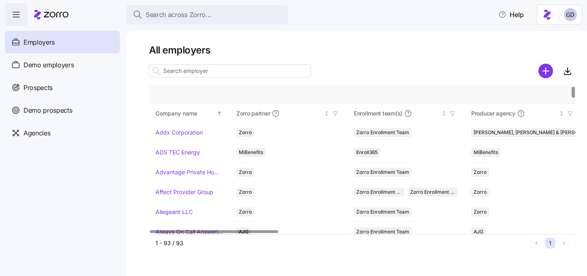
click at [214, 72] on input at bounding box center [230, 70] width 162 height 13
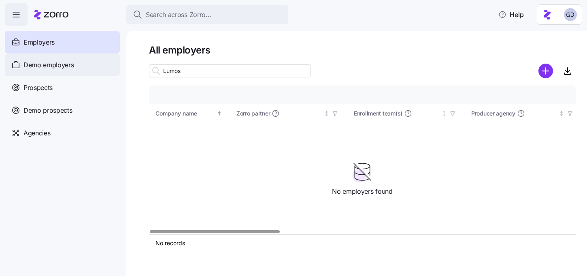
type input "Lumos"
click at [42, 55] on div "Demo employers" at bounding box center [62, 64] width 115 height 23
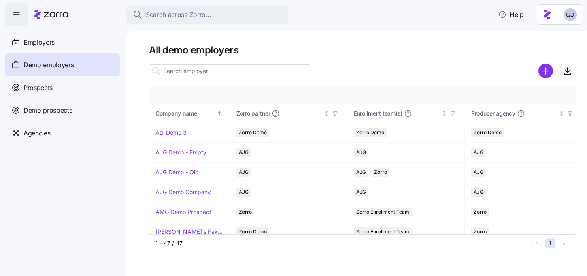
click at [205, 72] on input at bounding box center [230, 70] width 162 height 13
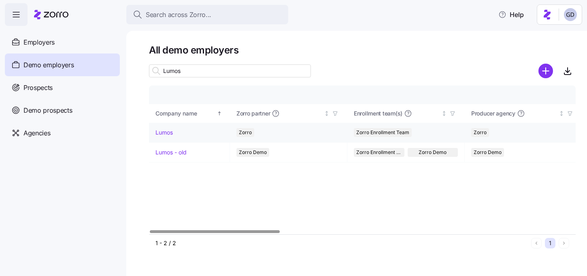
type input "Lumos"
click at [160, 131] on link "Lumos" at bounding box center [163, 132] width 17 height 8
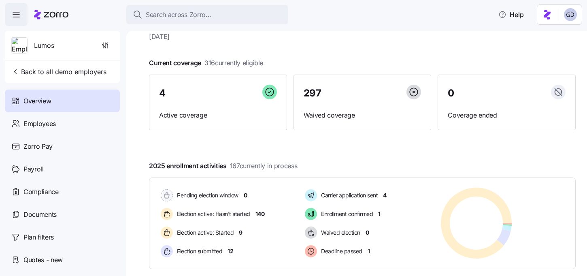
scroll to position [45, 0]
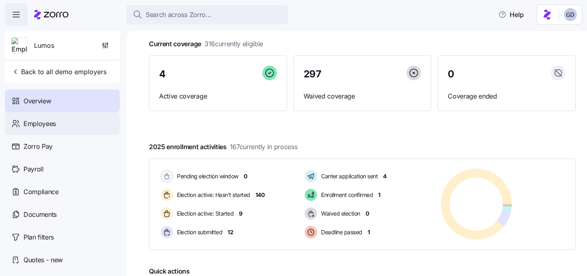
click at [38, 127] on span "Employees" at bounding box center [39, 124] width 32 height 10
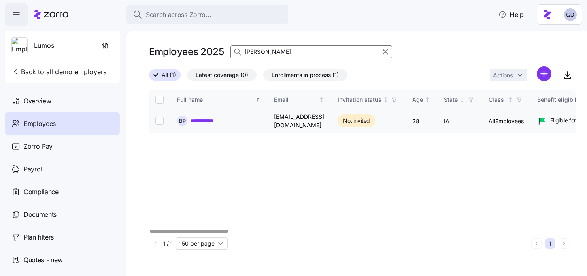
click at [207, 120] on link "**********" at bounding box center [207, 121] width 33 height 8
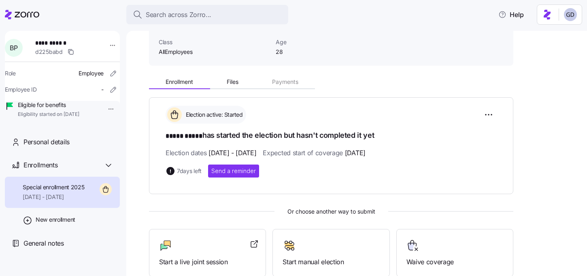
scroll to position [67, 0]
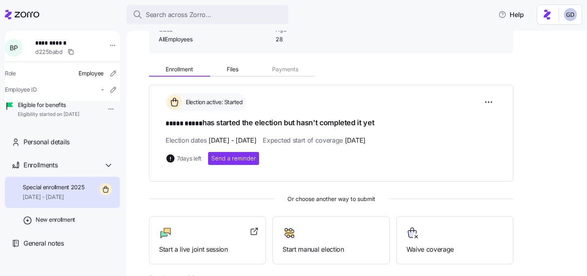
drag, startPoint x: 202, startPoint y: 157, endPoint x: 161, endPoint y: 157, distance: 41.3
click at [161, 157] on div "Election active: Started ***** ***** has started the election but hasn't comple…" at bounding box center [331, 133] width 364 height 97
click at [201, 179] on div "Election active: Started ***** ***** has started the election but hasn't comple…" at bounding box center [331, 133] width 364 height 97
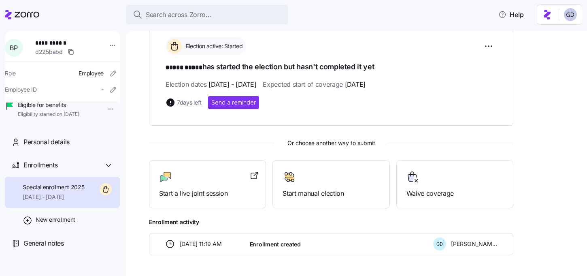
scroll to position [122, 0]
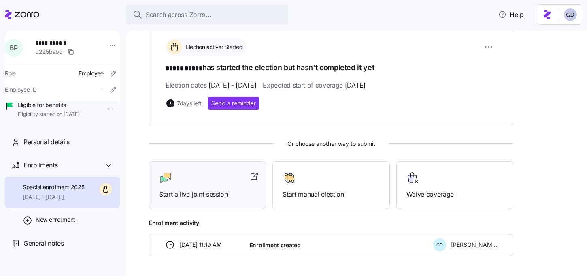
click at [167, 185] on div "Start a live joint session" at bounding box center [207, 185] width 97 height 28
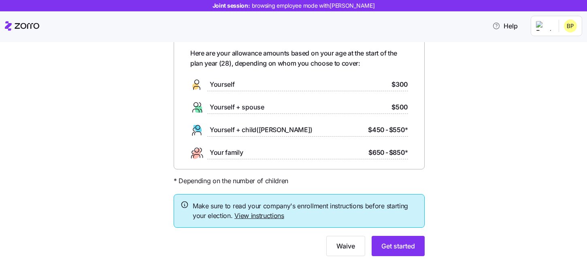
scroll to position [49, 0]
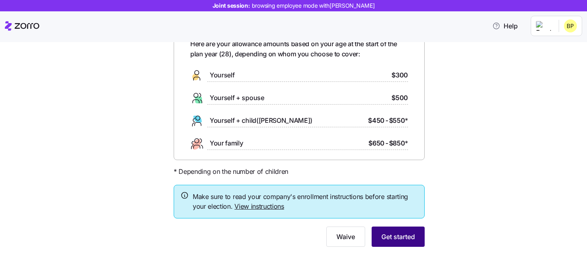
click at [395, 236] on span "Get started" at bounding box center [398, 237] width 34 height 10
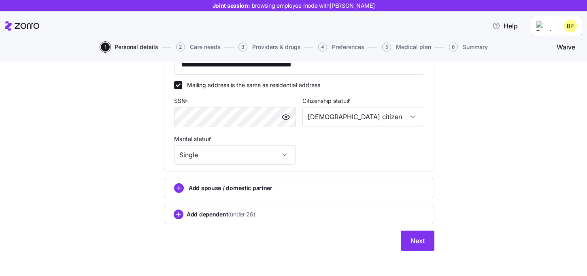
scroll to position [258, 0]
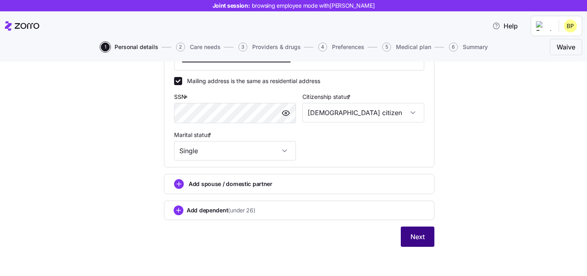
click at [422, 236] on span "Next" at bounding box center [418, 237] width 14 height 10
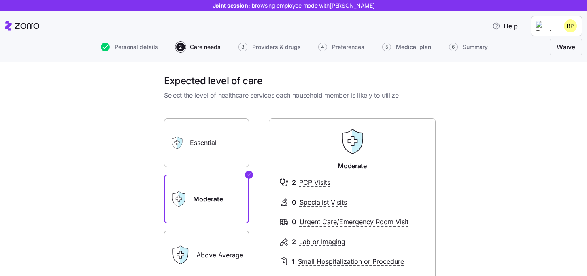
scroll to position [18, 0]
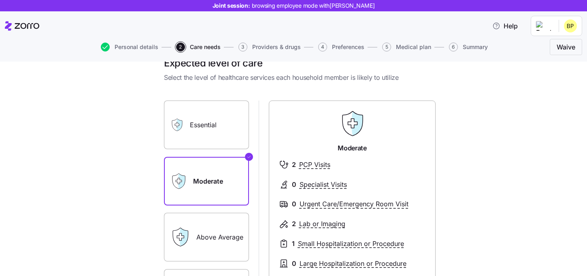
click at [217, 132] on label "Essential" at bounding box center [206, 124] width 85 height 49
click at [0, 0] on input "Essential" at bounding box center [0, 0] width 0 height 0
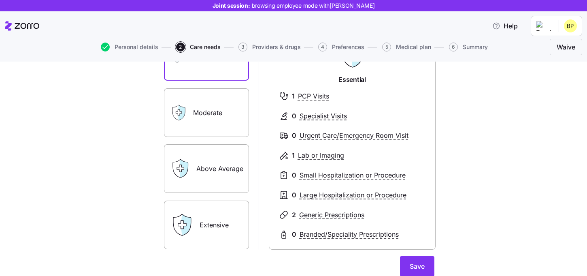
scroll to position [119, 0]
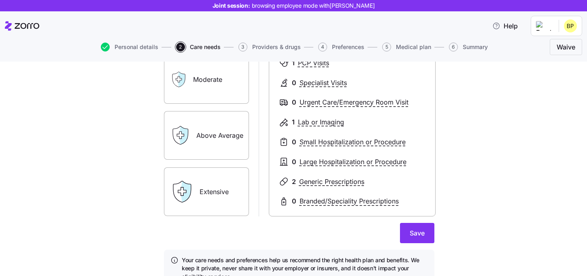
click at [207, 139] on label "Above Average" at bounding box center [206, 135] width 85 height 49
click at [0, 0] on input "Above Average" at bounding box center [0, 0] width 0 height 0
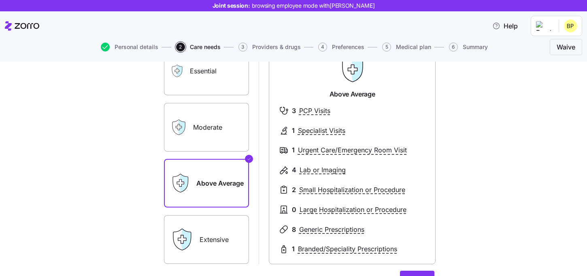
scroll to position [71, 0]
click at [219, 232] on label "Extensive" at bounding box center [206, 239] width 85 height 49
click at [0, 0] on input "Extensive" at bounding box center [0, 0] width 0 height 0
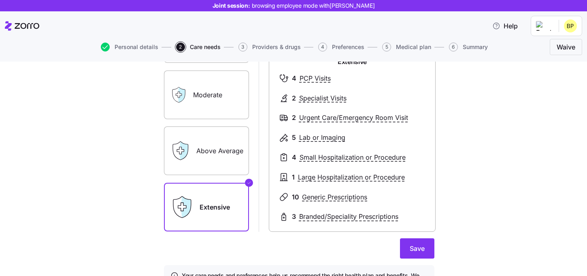
scroll to position [148, 0]
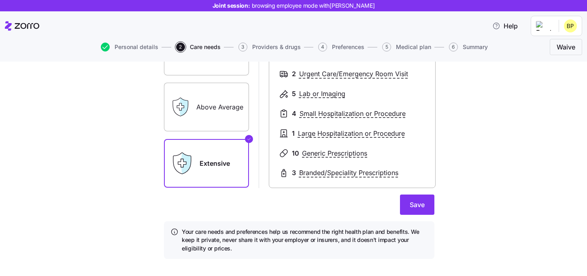
click at [207, 101] on label "Above Average" at bounding box center [206, 107] width 85 height 49
click at [0, 0] on input "Above Average" at bounding box center [0, 0] width 0 height 0
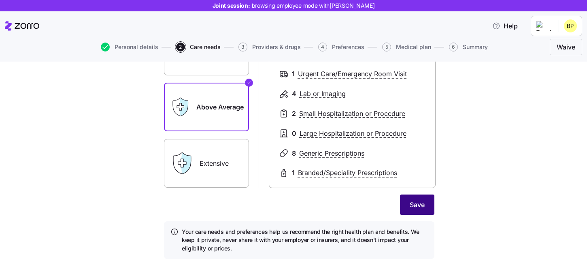
click at [423, 208] on span "Save" at bounding box center [417, 205] width 15 height 10
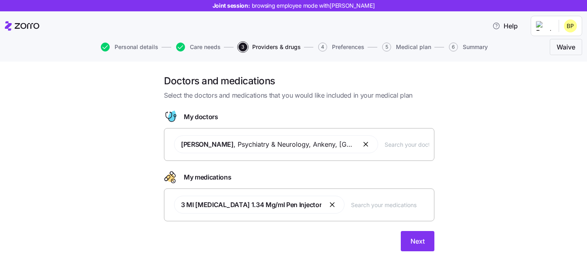
scroll to position [4, 0]
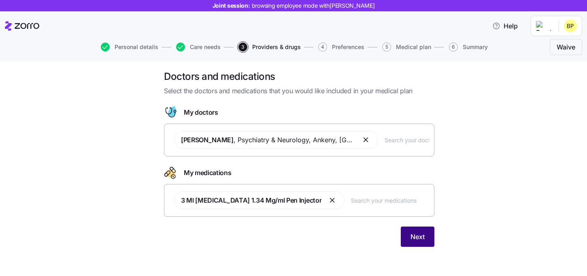
click at [423, 240] on span "Next" at bounding box center [418, 237] width 14 height 10
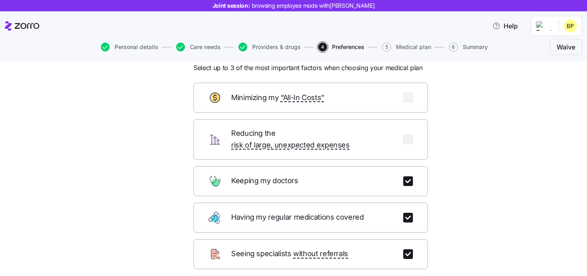
scroll to position [27, 0]
click at [407, 213] on input "checkbox" at bounding box center [408, 218] width 10 height 10
checkbox input "false"
click at [407, 250] on input "checkbox" at bounding box center [408, 255] width 10 height 10
checkbox input "false"
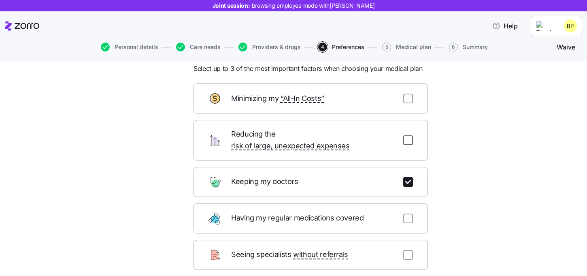
click at [407, 135] on input "checkbox" at bounding box center [408, 140] width 10 height 10
checkbox input "true"
click at [406, 100] on input "checkbox" at bounding box center [408, 99] width 10 height 10
checkbox input "true"
click at [410, 138] on input "checkbox" at bounding box center [408, 140] width 10 height 10
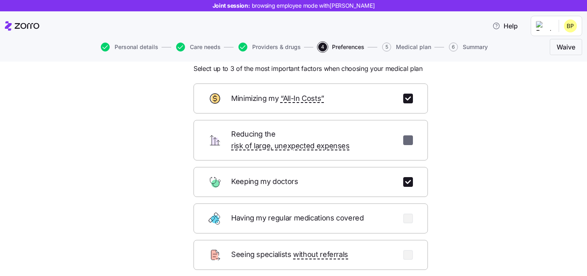
checkbox input "false"
click at [409, 96] on input "checkbox" at bounding box center [408, 99] width 10 height 10
checkbox input "false"
click at [408, 213] on input "checkbox" at bounding box center [408, 218] width 10 height 10
checkbox input "true"
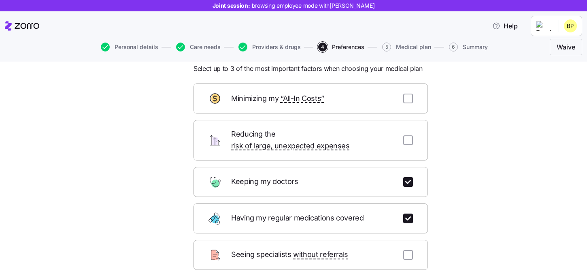
click at [408, 240] on div "Seeing specialists without referrals" at bounding box center [311, 255] width 234 height 30
click at [408, 250] on input "checkbox" at bounding box center [408, 255] width 10 height 10
checkbox input "true"
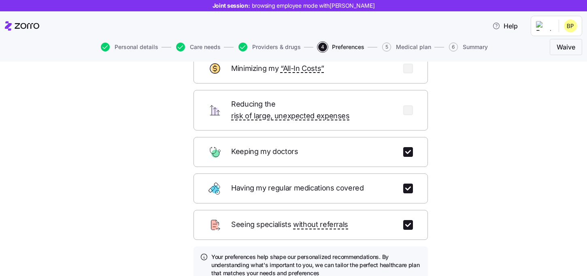
scroll to position [102, 0]
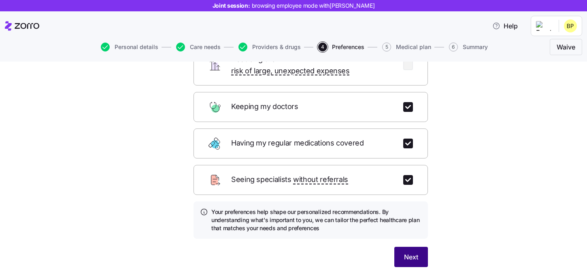
click at [402, 247] on button "Next" at bounding box center [411, 257] width 34 height 20
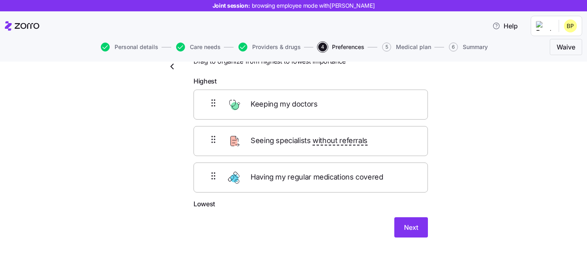
scroll to position [28, 0]
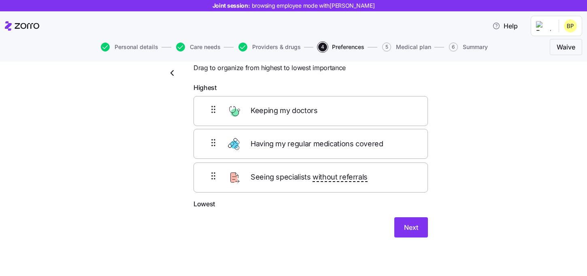
drag, startPoint x: 318, startPoint y: 179, endPoint x: 318, endPoint y: 139, distance: 39.3
click at [318, 139] on div "Keeping my doctors Seeing specialists without referrals Having my regular medic…" at bounding box center [311, 147] width 234 height 103
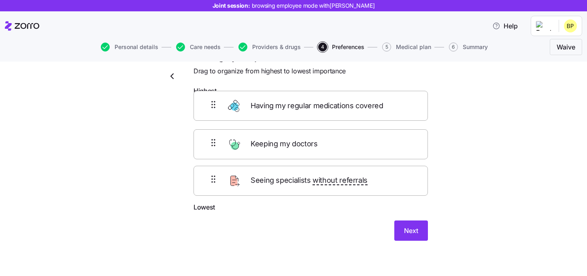
drag, startPoint x: 307, startPoint y: 151, endPoint x: 307, endPoint y: 108, distance: 43.3
click at [307, 108] on div "Keeping my doctors Having my regular medications covered Seeing specialists wit…" at bounding box center [311, 150] width 234 height 103
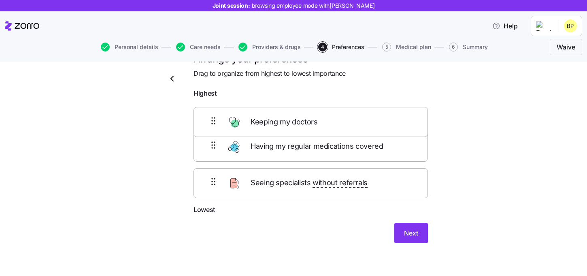
drag, startPoint x: 303, startPoint y: 145, endPoint x: 303, endPoint y: 111, distance: 34.0
click at [303, 111] on div "Having my regular medications covered Keeping my doctors Seeing specialists wit…" at bounding box center [311, 153] width 234 height 103
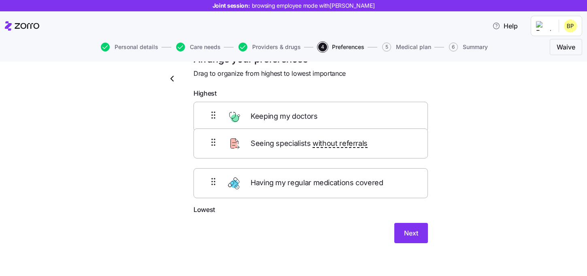
drag, startPoint x: 306, startPoint y: 187, endPoint x: 306, endPoint y: 139, distance: 48.6
click at [306, 138] on div "Keeping my doctors Having my regular medications covered Seeing specialists wit…" at bounding box center [311, 153] width 234 height 103
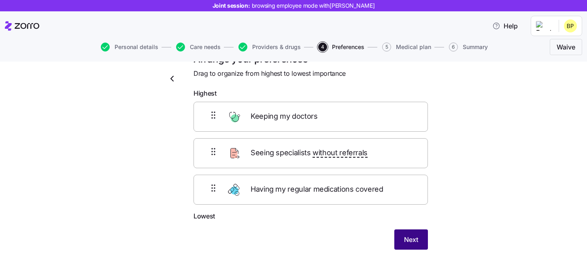
click at [399, 238] on button "Next" at bounding box center [411, 239] width 34 height 20
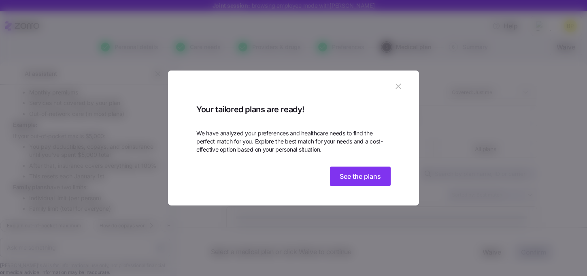
scroll to position [729, 0]
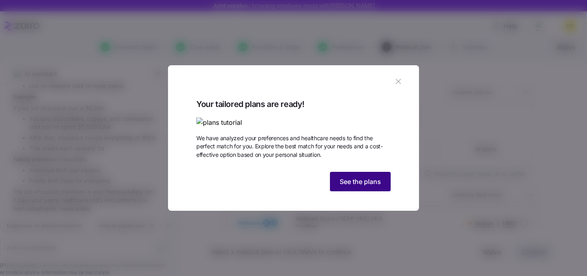
click at [360, 186] on span "See the plans" at bounding box center [360, 182] width 41 height 10
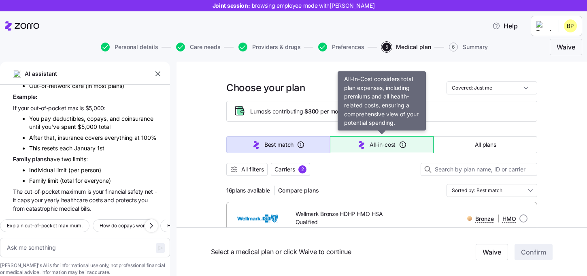
scroll to position [6, 0]
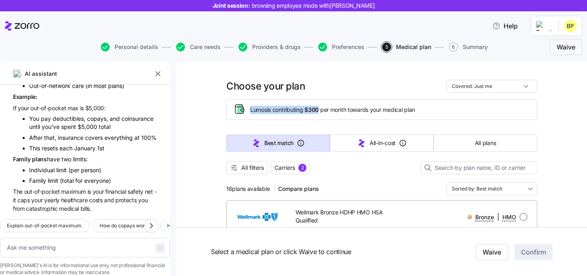
drag, startPoint x: 246, startPoint y: 107, endPoint x: 321, endPoint y: 110, distance: 75.4
click at [321, 110] on div "Lumos is contributing $300 per month towards your medical plan" at bounding box center [381, 109] width 297 height 13
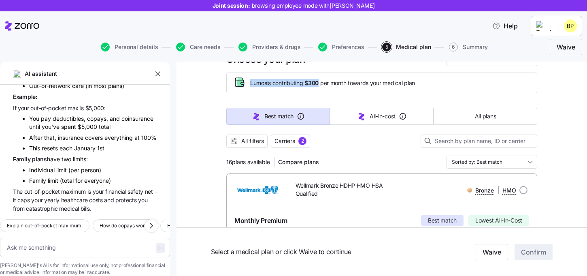
scroll to position [32, 0]
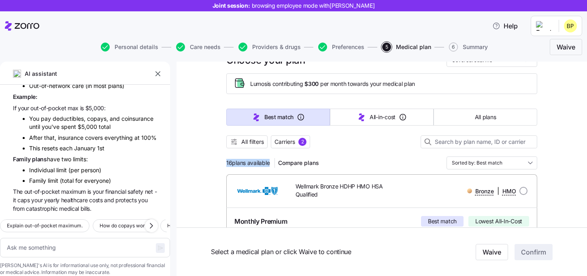
drag, startPoint x: 226, startPoint y: 163, endPoint x: 276, endPoint y: 164, distance: 50.2
click at [396, 150] on div at bounding box center [381, 152] width 311 height 8
click at [260, 142] on span "All filters" at bounding box center [252, 142] width 23 height 8
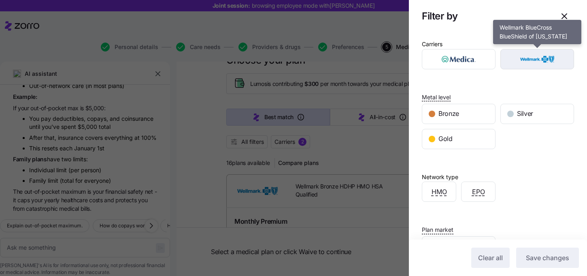
click at [535, 65] on img "button" at bounding box center [538, 59] width 60 height 16
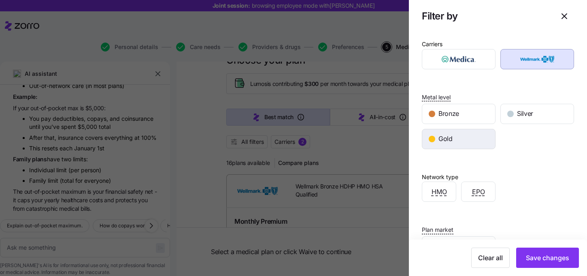
click at [476, 138] on div "Gold" at bounding box center [458, 138] width 73 height 19
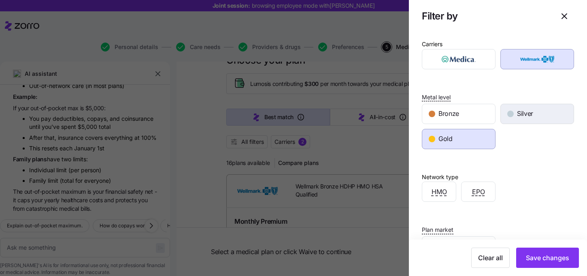
click at [530, 115] on span "Silver" at bounding box center [525, 114] width 16 height 10
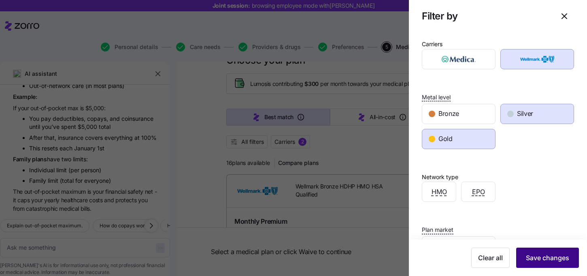
click at [547, 261] on span "Save changes" at bounding box center [547, 258] width 43 height 10
type textarea "x"
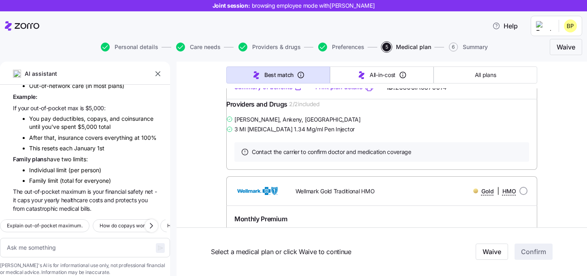
scroll to position [50, 0]
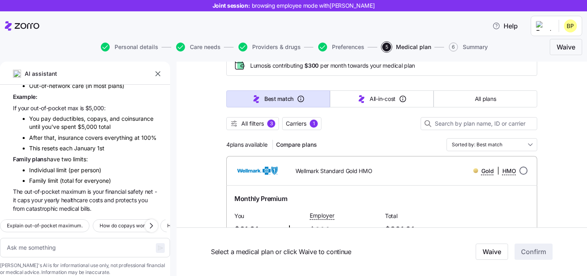
click at [522, 171] on input "radio" at bounding box center [523, 170] width 8 height 8
radio input "true"
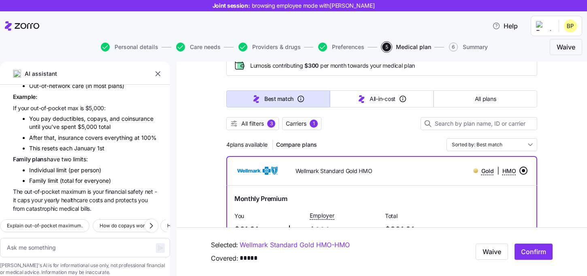
click at [523, 172] on input "radio" at bounding box center [523, 170] width 8 height 8
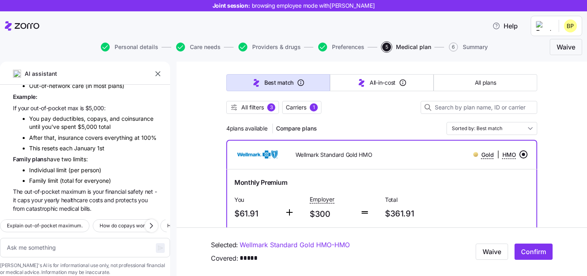
scroll to position [70, 0]
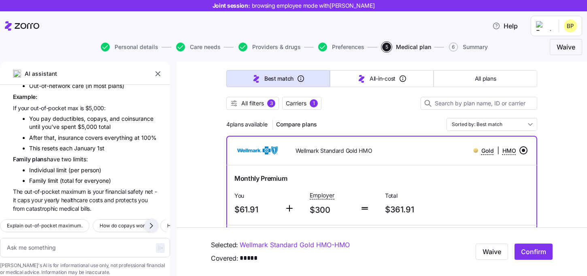
click at [151, 223] on icon "button" at bounding box center [151, 225] width 2 height 5
click at [56, 221] on span "How do copays work?" at bounding box center [33, 225] width 51 height 8
type textarea "x"
type textarea "How do copays work?"
click at [156, 243] on span "button" at bounding box center [160, 248] width 9 height 10
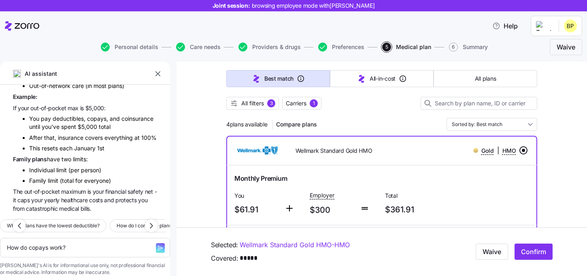
type textarea "x"
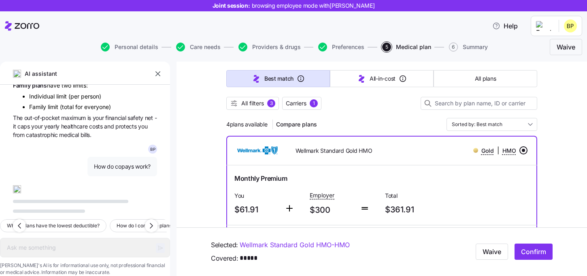
scroll to position [812, 0]
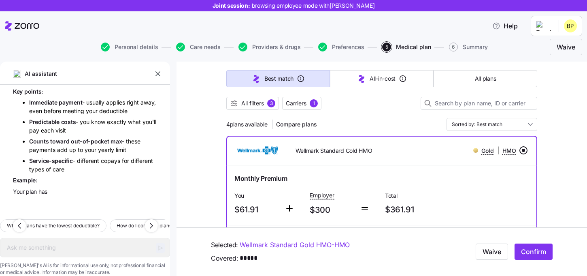
type textarea "x"
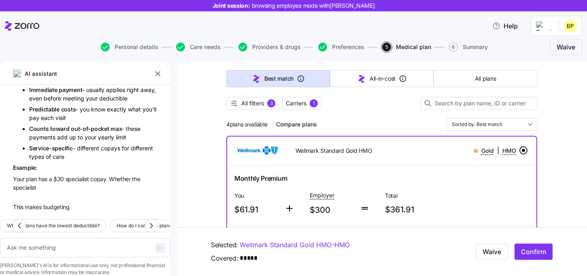
scroll to position [1064, 0]
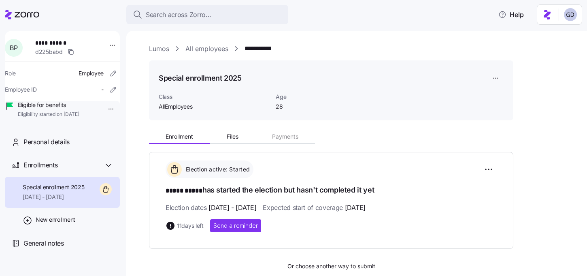
scroll to position [91, 0]
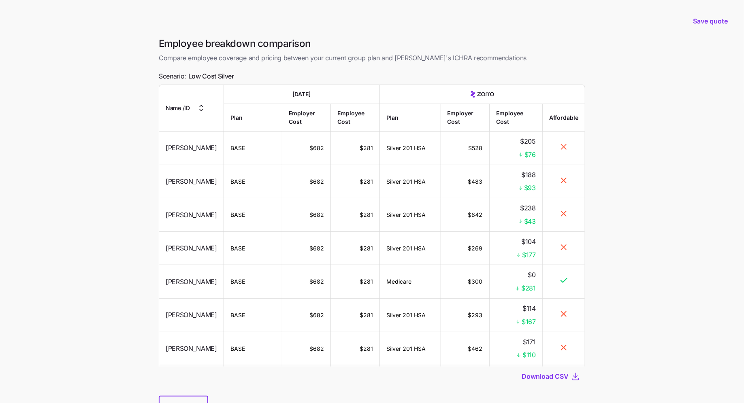
scroll to position [1620, 0]
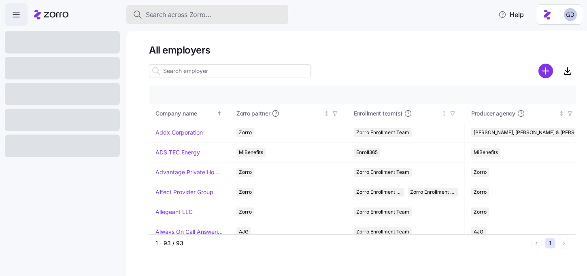
click at [209, 13] on span "Search across Zorro..." at bounding box center [179, 15] width 66 height 10
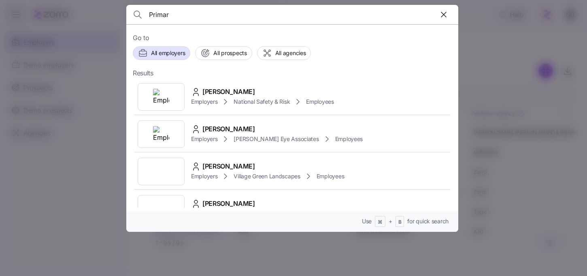
type input "Primar"
click at [183, 3] on div at bounding box center [293, 138] width 587 height 276
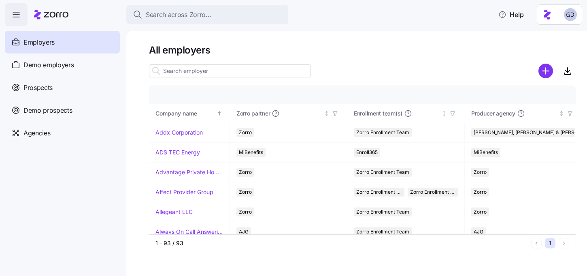
click at [183, 13] on span "Search across Zorro..." at bounding box center [179, 15] width 66 height 10
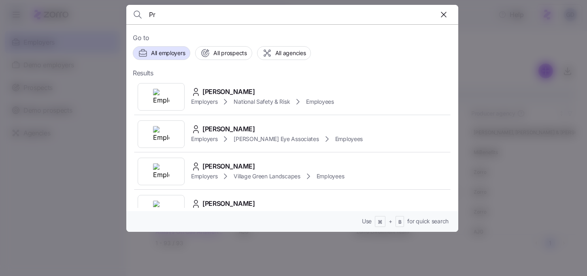
type input "P"
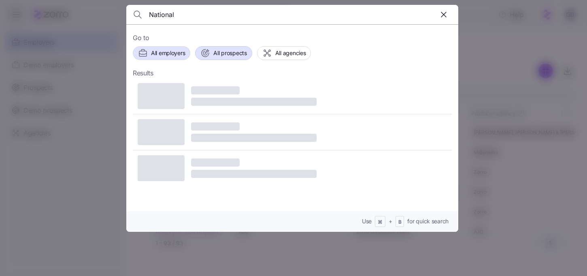
type input "National"
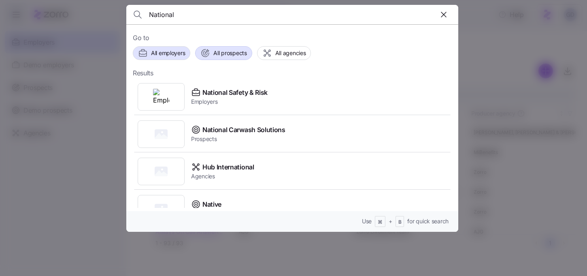
click at [228, 54] on span "All prospects" at bounding box center [229, 53] width 33 height 8
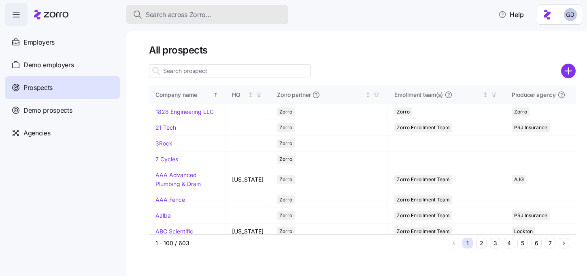
click at [205, 19] on span "Search across Zorro..." at bounding box center [179, 15] width 66 height 10
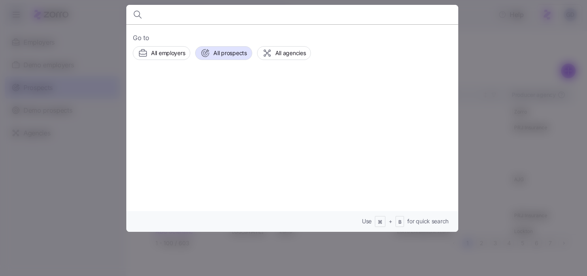
click at [479, 47] on div at bounding box center [293, 138] width 587 height 276
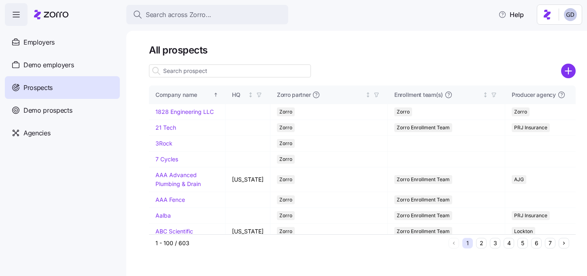
click at [200, 73] on input at bounding box center [230, 70] width 162 height 13
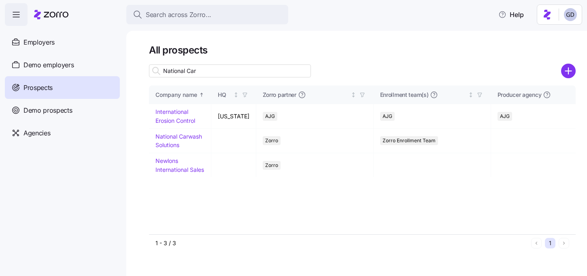
click at [203, 72] on input "National Car" at bounding box center [230, 70] width 162 height 13
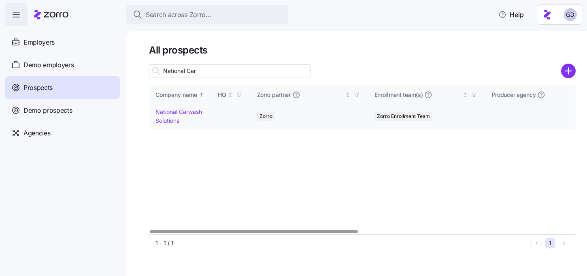
type input "National Car"
click at [174, 110] on link "National Carwash Solutions" at bounding box center [178, 116] width 47 height 16
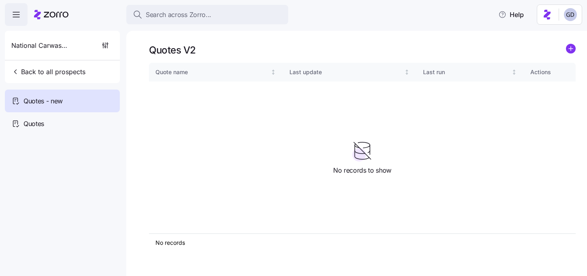
click at [32, 135] on nav "National Carwash Solutions Back to all prospects Quotes - new Quotes" at bounding box center [63, 151] width 126 height 250
click at [32, 126] on span "Quotes" at bounding box center [33, 124] width 21 height 10
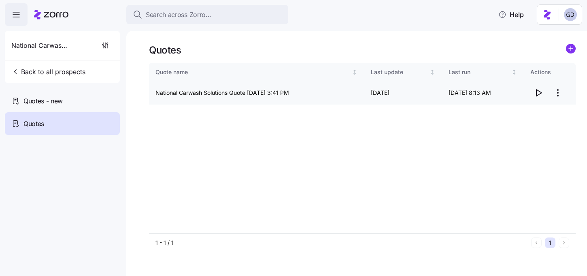
click at [539, 92] on icon "button" at bounding box center [539, 93] width 10 height 10
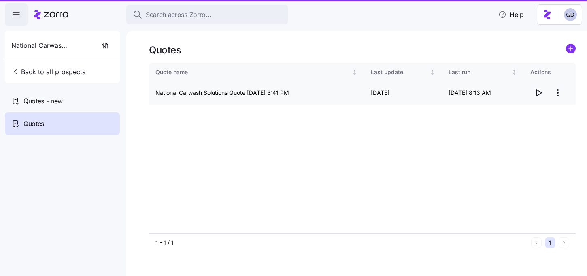
click at [538, 93] on icon "button" at bounding box center [539, 93] width 10 height 10
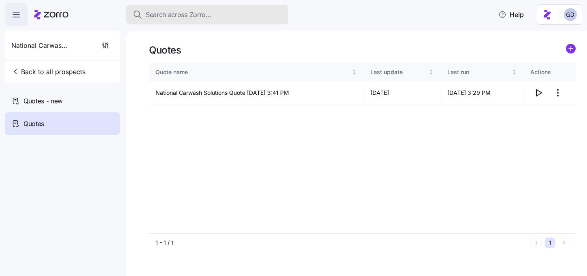
click at [198, 12] on span "Search across Zorro..." at bounding box center [179, 15] width 66 height 10
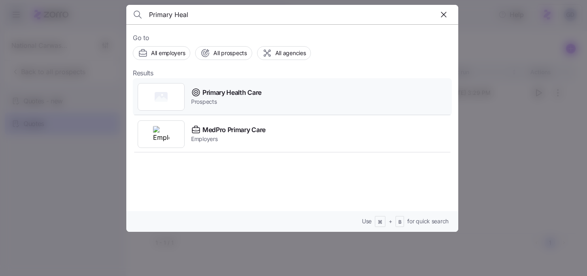
type input "Primary Heal"
click at [229, 88] on span "Primary Health Care" at bounding box center [231, 92] width 59 height 10
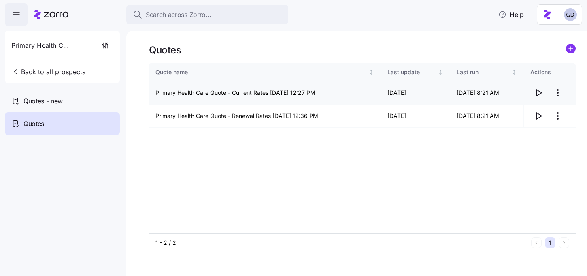
click at [537, 94] on icon "button" at bounding box center [539, 93] width 10 height 10
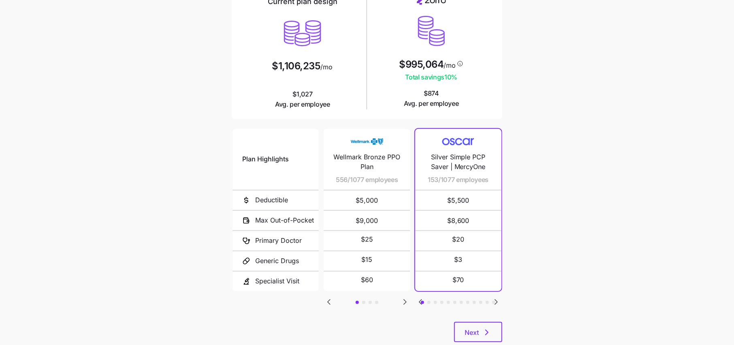
scroll to position [78, 0]
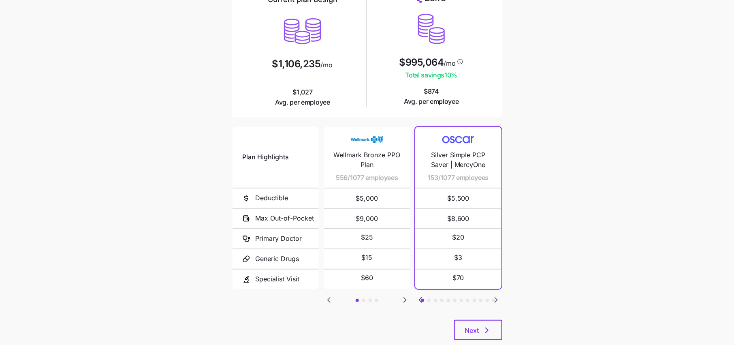
click at [404, 298] on icon "Go to next slide" at bounding box center [405, 299] width 2 height 5
click at [328, 295] on icon "Go to previous slide" at bounding box center [329, 300] width 10 height 10
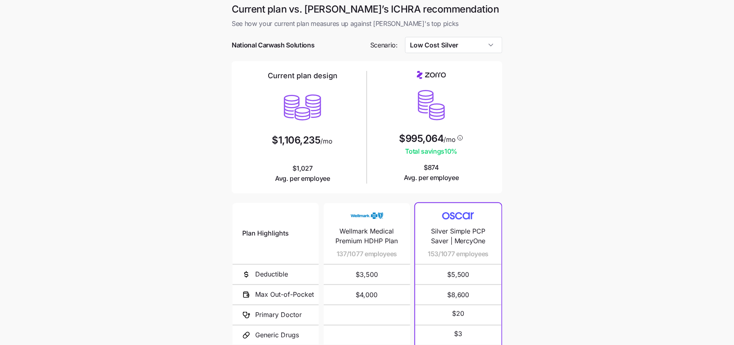
scroll to position [0, 0]
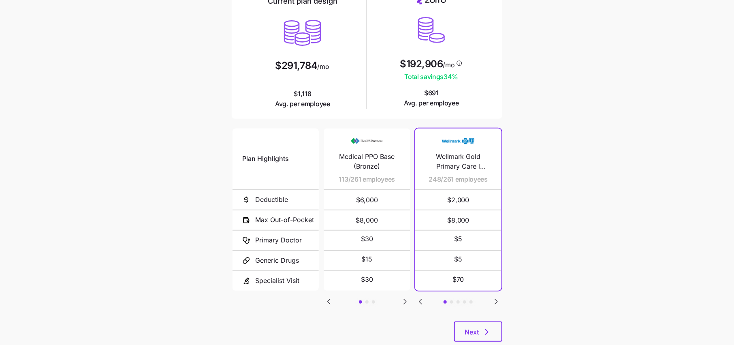
scroll to position [94, 0]
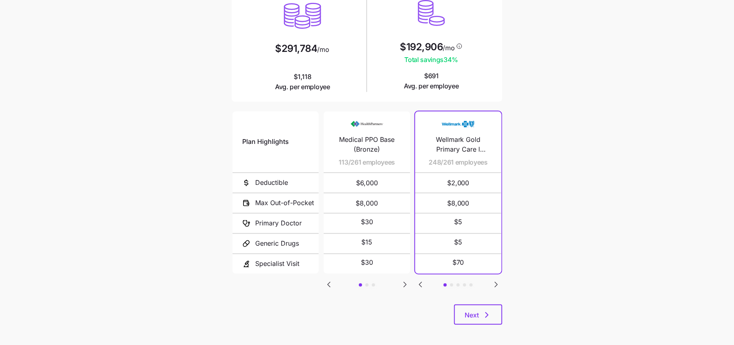
click at [404, 285] on icon "Go to next slide" at bounding box center [405, 284] width 10 height 10
click at [405, 283] on icon "Go to next slide" at bounding box center [405, 284] width 2 height 5
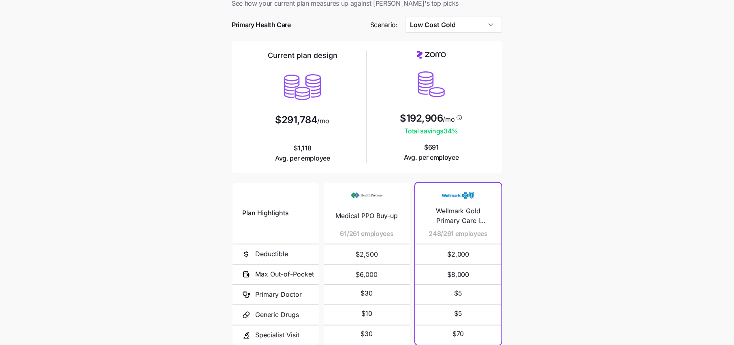
scroll to position [19, 0]
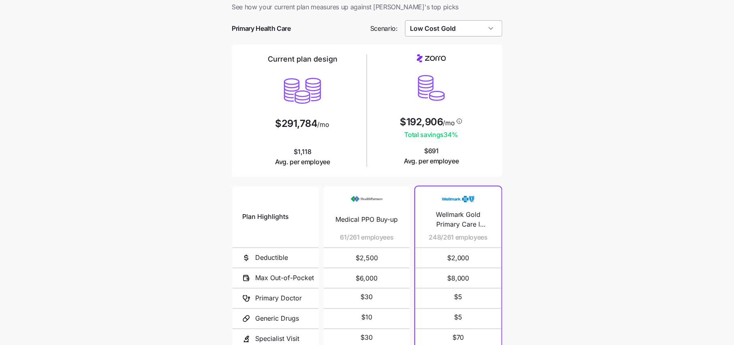
click at [466, 31] on input "Low Cost Gold" at bounding box center [454, 28] width 98 height 16
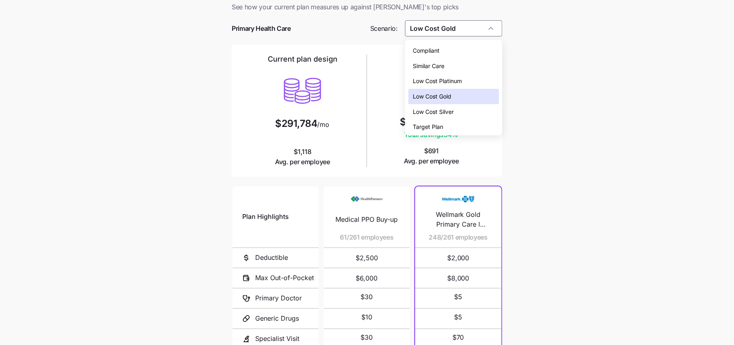
click at [448, 110] on span "Low Cost Silver" at bounding box center [433, 111] width 41 height 9
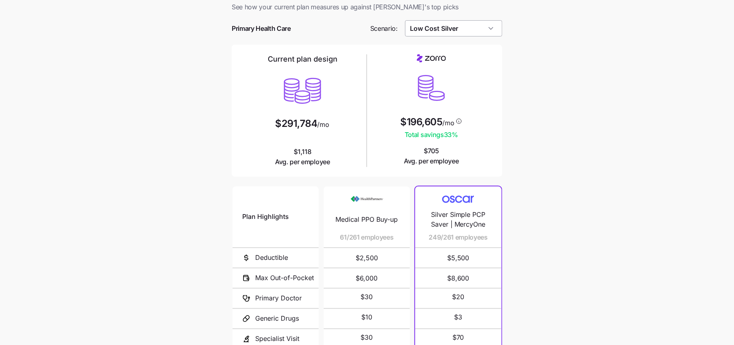
click at [440, 25] on input "Low Cost Silver" at bounding box center [454, 28] width 98 height 16
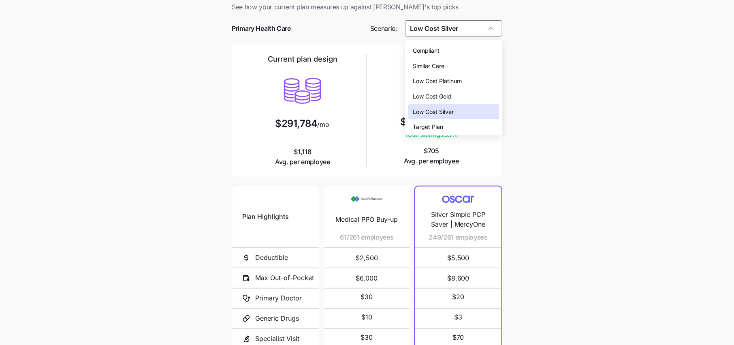
click at [437, 99] on span "Low Cost Gold" at bounding box center [432, 96] width 38 height 9
type input "Low Cost Gold"
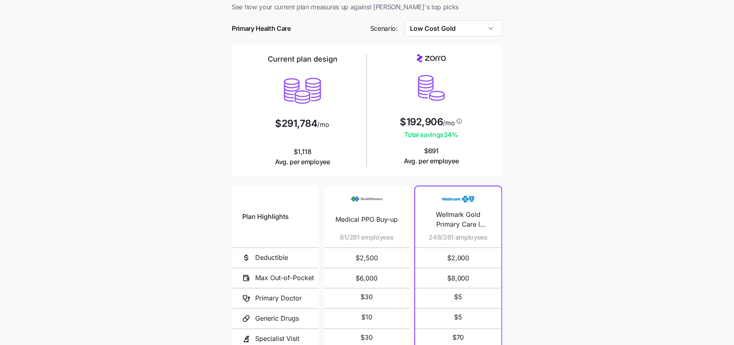
scroll to position [97, 0]
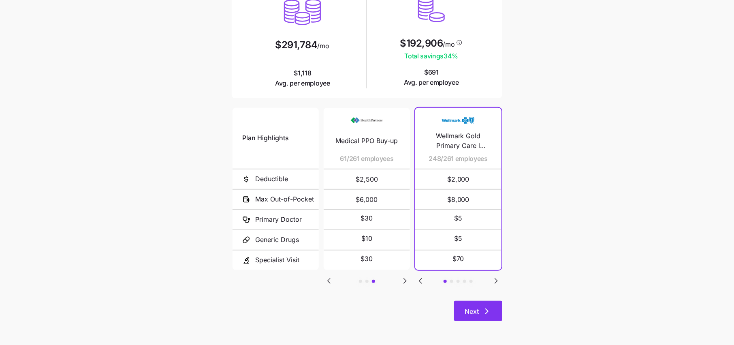
click at [480, 302] on button "Next" at bounding box center [478, 310] width 48 height 20
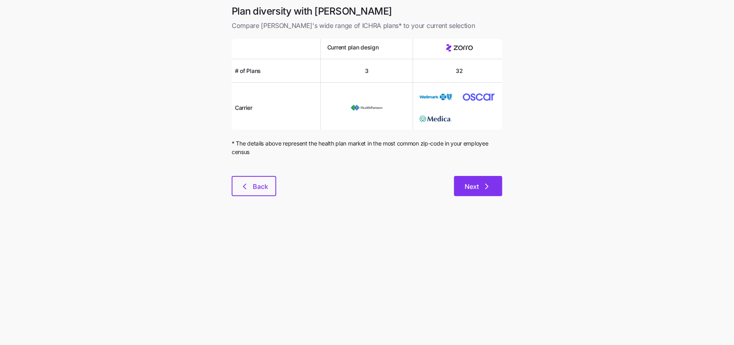
click at [482, 189] on icon "button" at bounding box center [487, 186] width 10 height 10
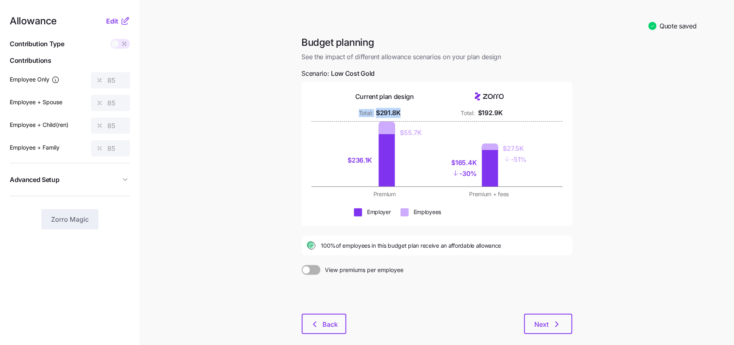
drag, startPoint x: 406, startPoint y: 114, endPoint x: 311, endPoint y: 114, distance: 94.3
click at [311, 114] on div "Current plan design Total: $291.8K Total: $192.9K" at bounding box center [436, 105] width 251 height 27
click at [543, 122] on div "$236.1K $55.7K $165.4K - 30% $27.5K - 51%" at bounding box center [436, 153] width 251 height 65
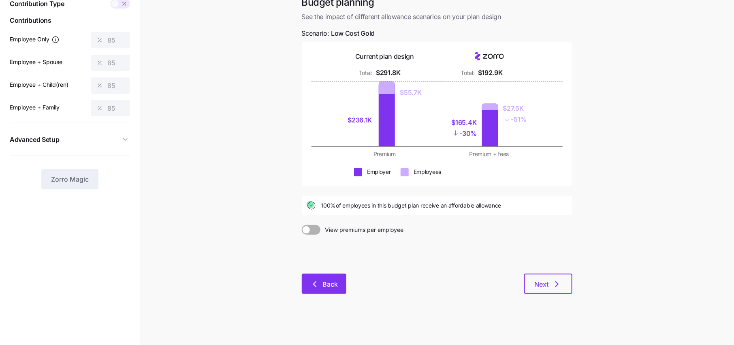
click at [308, 287] on button "Back" at bounding box center [324, 283] width 45 height 20
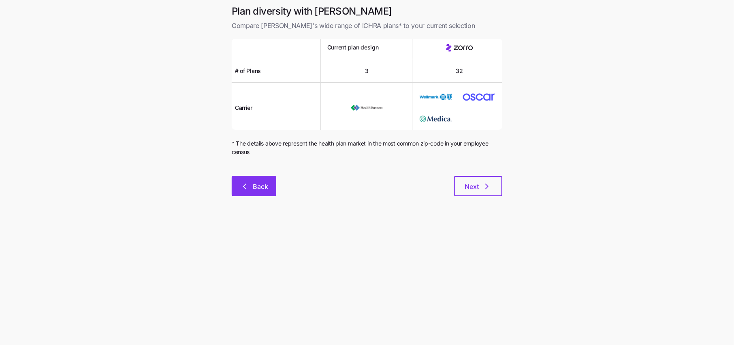
click at [261, 184] on span "Back" at bounding box center [260, 186] width 15 height 10
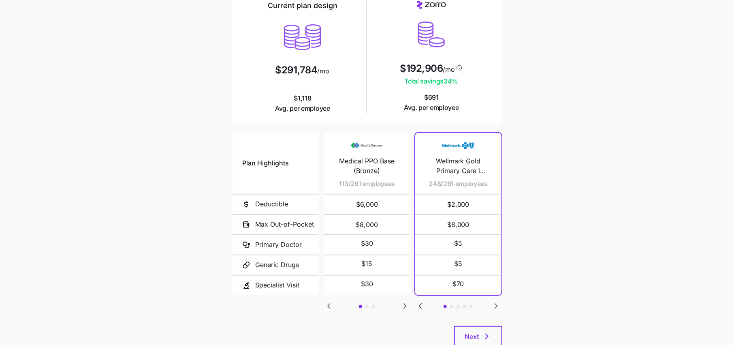
scroll to position [86, 0]
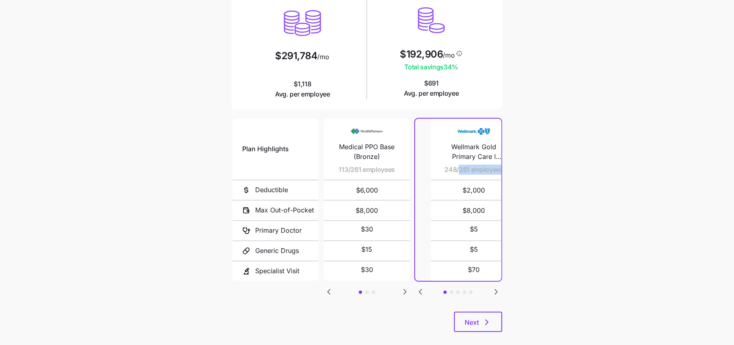
drag, startPoint x: 443, startPoint y: 167, endPoint x: 469, endPoint y: 177, distance: 27.8
click at [469, 177] on div "Wellmark Gold Primary Care l UnityPoint Health 248/261 employees" at bounding box center [474, 149] width 67 height 61
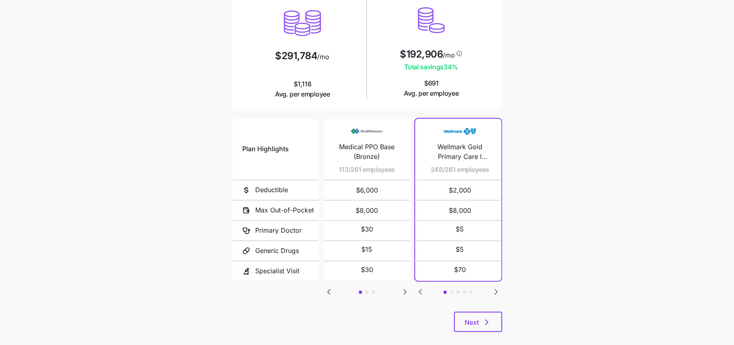
click at [532, 195] on main "Current plan vs. [PERSON_NAME]’s ICHRA recommendation See how your current plan…" at bounding box center [367, 135] width 734 height 442
